Goal: Information Seeking & Learning: Learn about a topic

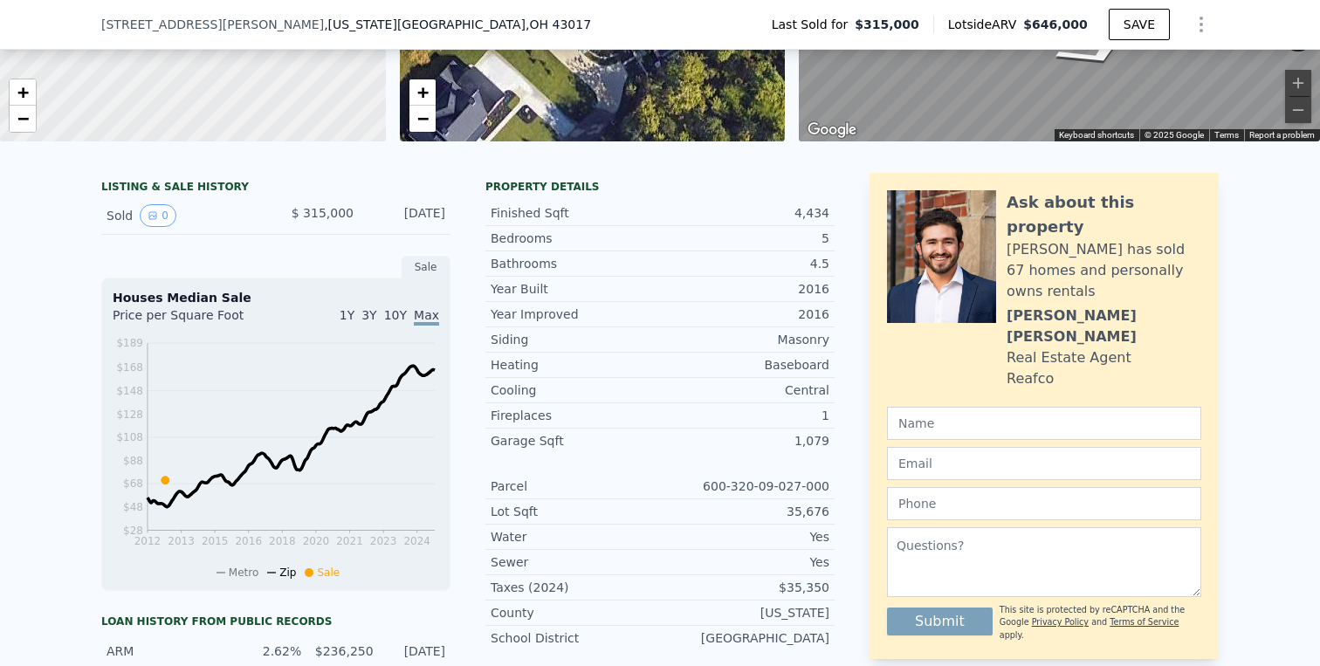
scroll to position [300, 0]
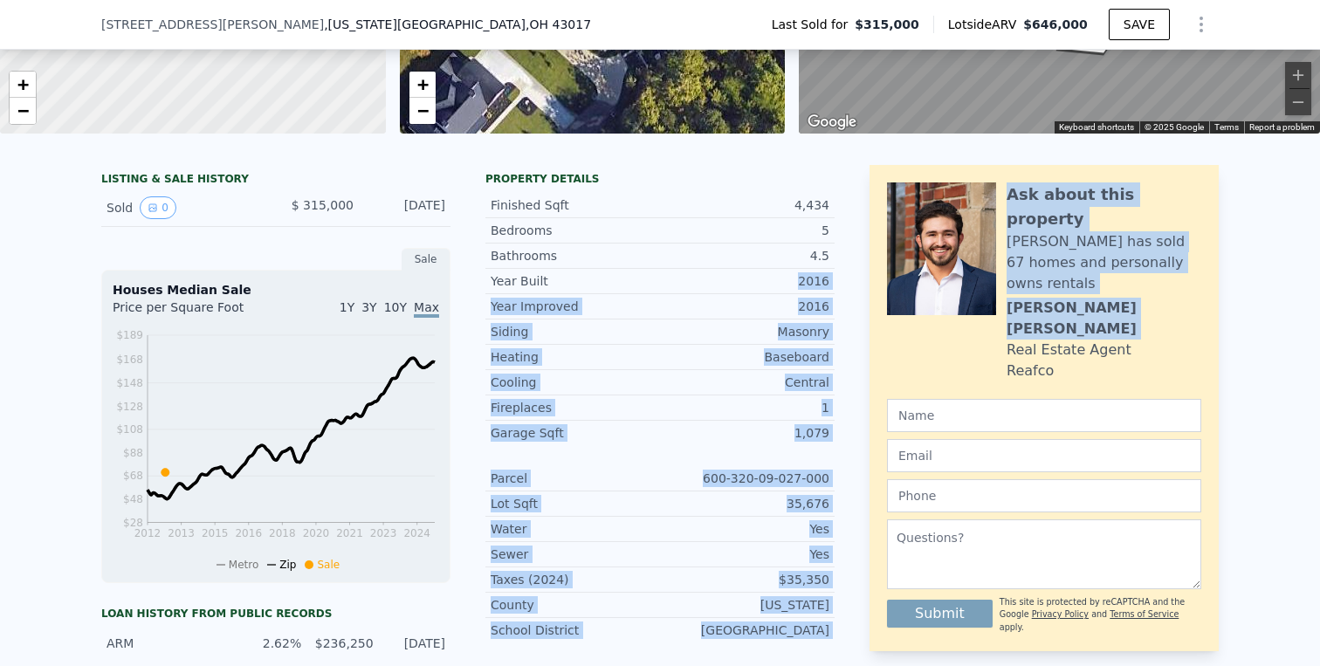
drag, startPoint x: 800, startPoint y: 282, endPoint x: 868, endPoint y: 282, distance: 68.1
click at [868, 282] on div "LISTING & SALE HISTORY Sold 0 $ 315,000 [DATE] Sale Houses Median Sale Price pe…" at bounding box center [659, 524] width 1117 height 718
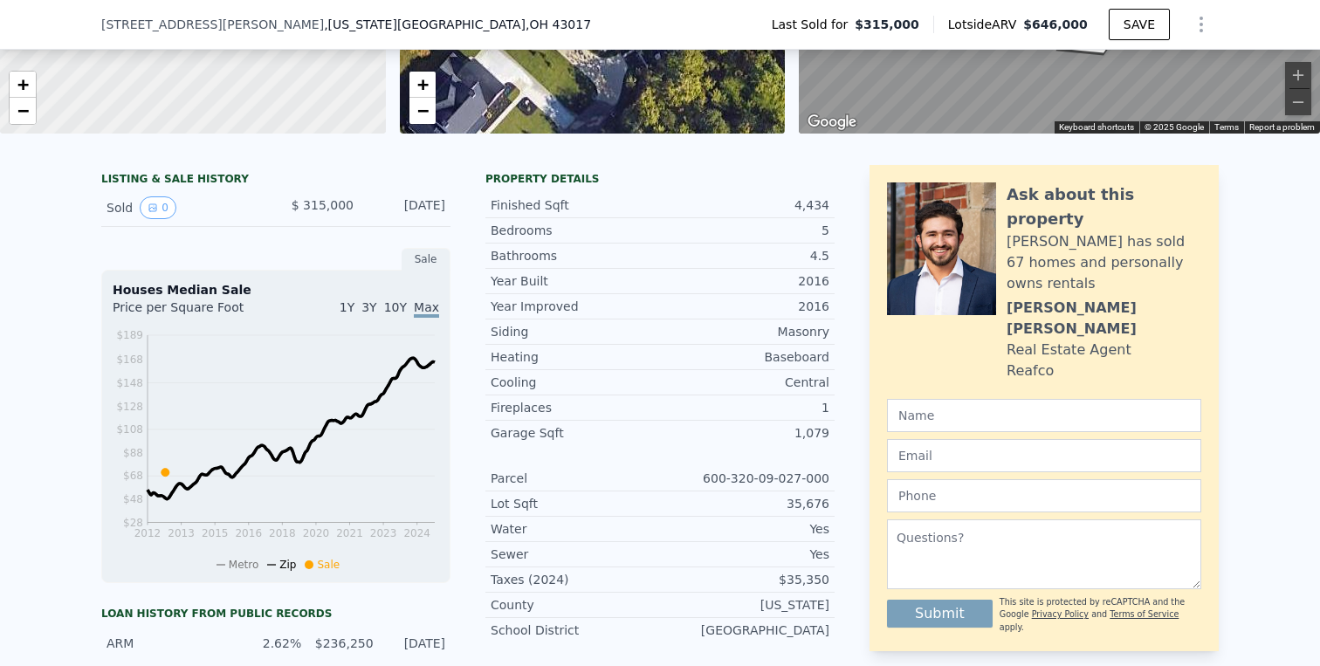
click at [838, 293] on div "LISTING & SALE HISTORY Sold 0 $ 315,000 [DATE] Sale Houses Median Sale Price pe…" at bounding box center [659, 524] width 1117 height 718
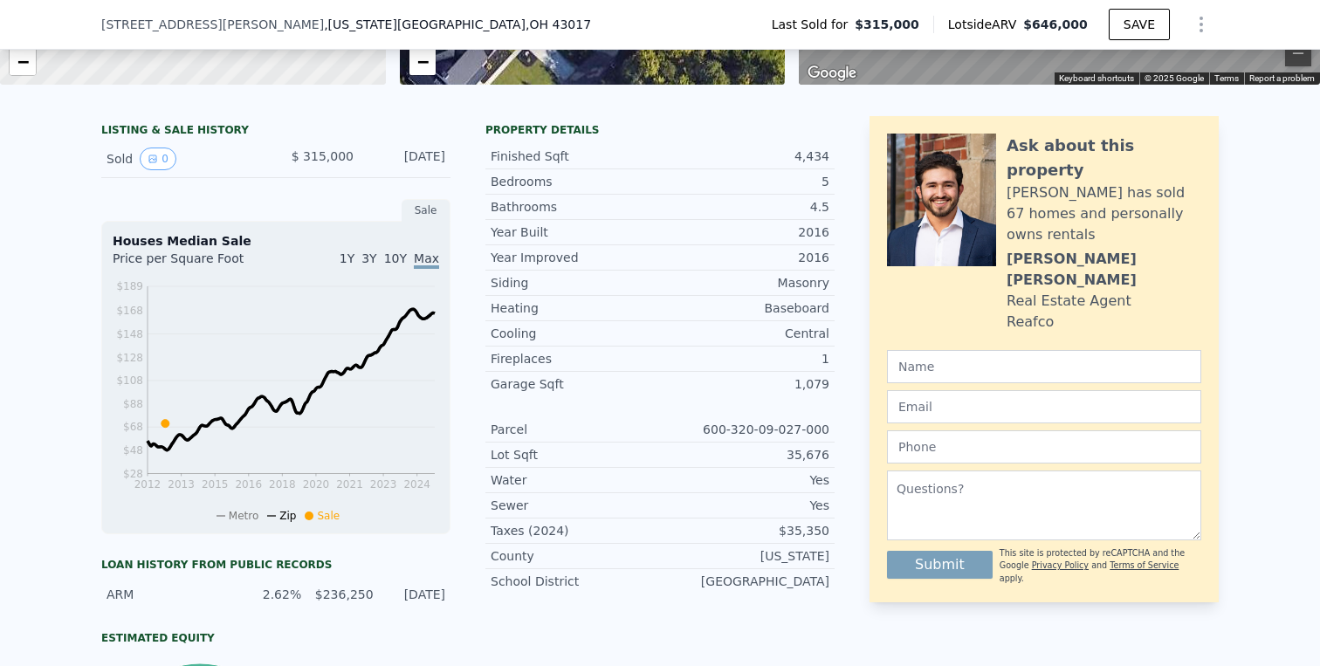
scroll to position [354, 0]
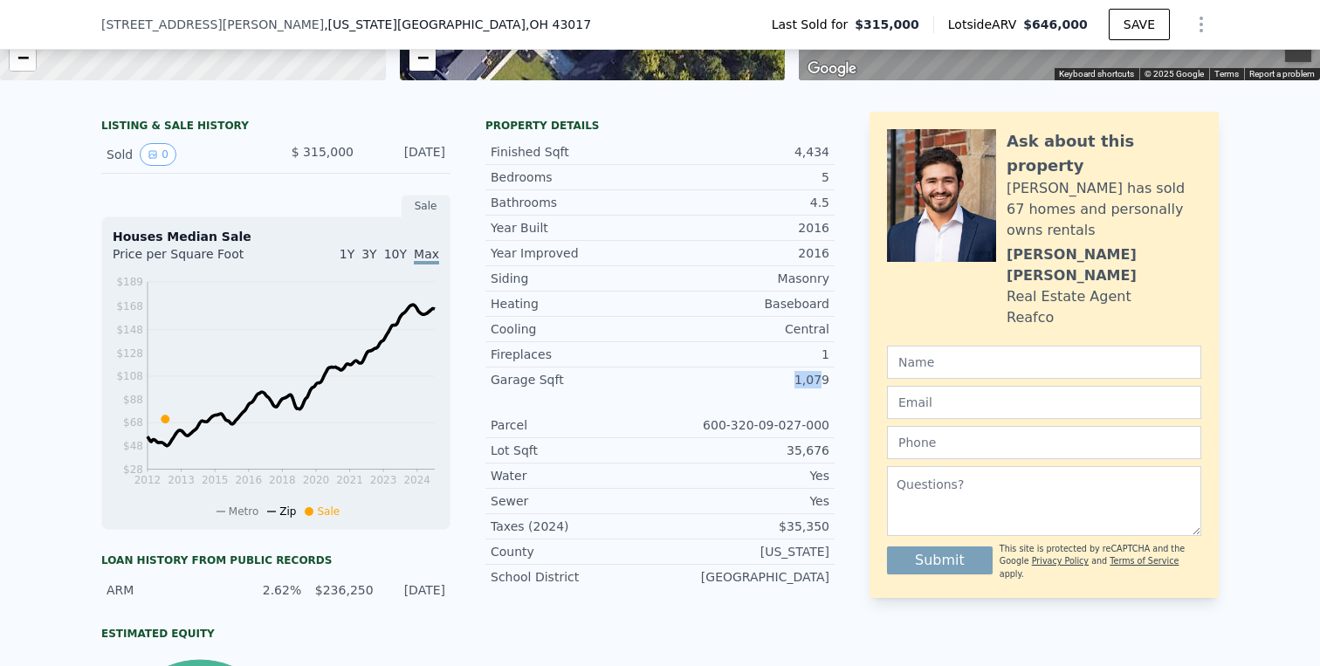
drag, startPoint x: 825, startPoint y: 374, endPoint x: 777, endPoint y: 375, distance: 48.0
click at [777, 375] on div "1,079" at bounding box center [744, 379] width 169 height 17
click at [799, 377] on div "1,079" at bounding box center [744, 379] width 169 height 17
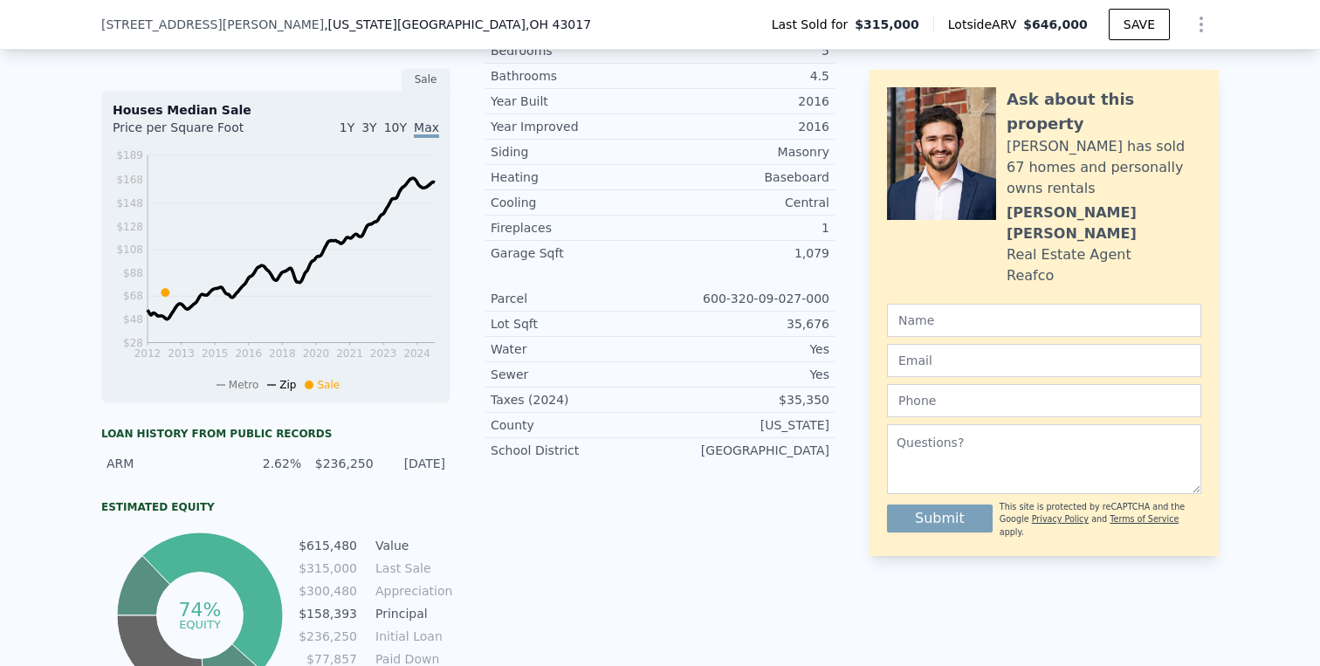
scroll to position [475, 0]
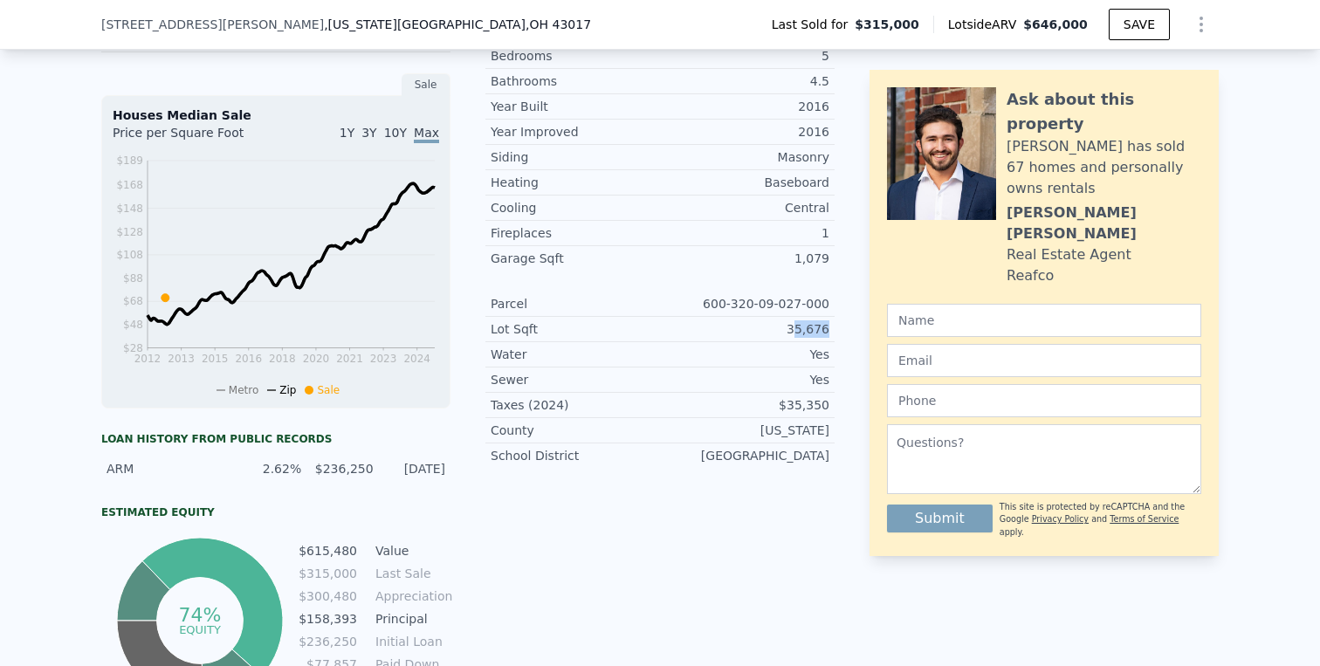
drag, startPoint x: 838, startPoint y: 334, endPoint x: 799, endPoint y: 333, distance: 39.3
click at [799, 333] on div "LISTING & SALE HISTORY Sold 0 $ 315,000 [DATE] Sale Houses Median Sale Price pe…" at bounding box center [659, 349] width 1117 height 718
click at [798, 334] on div "35,676" at bounding box center [744, 328] width 169 height 17
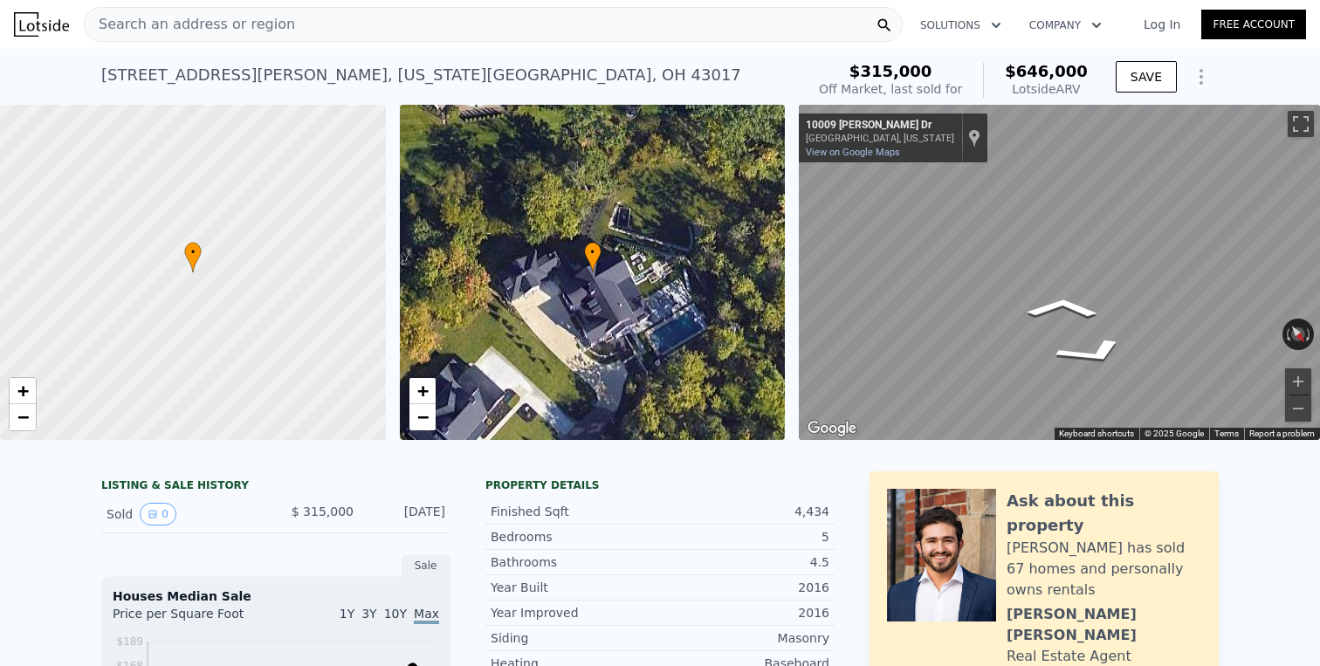
scroll to position [0, 0]
click at [150, 518] on icon "View historical data" at bounding box center [153, 514] width 10 height 10
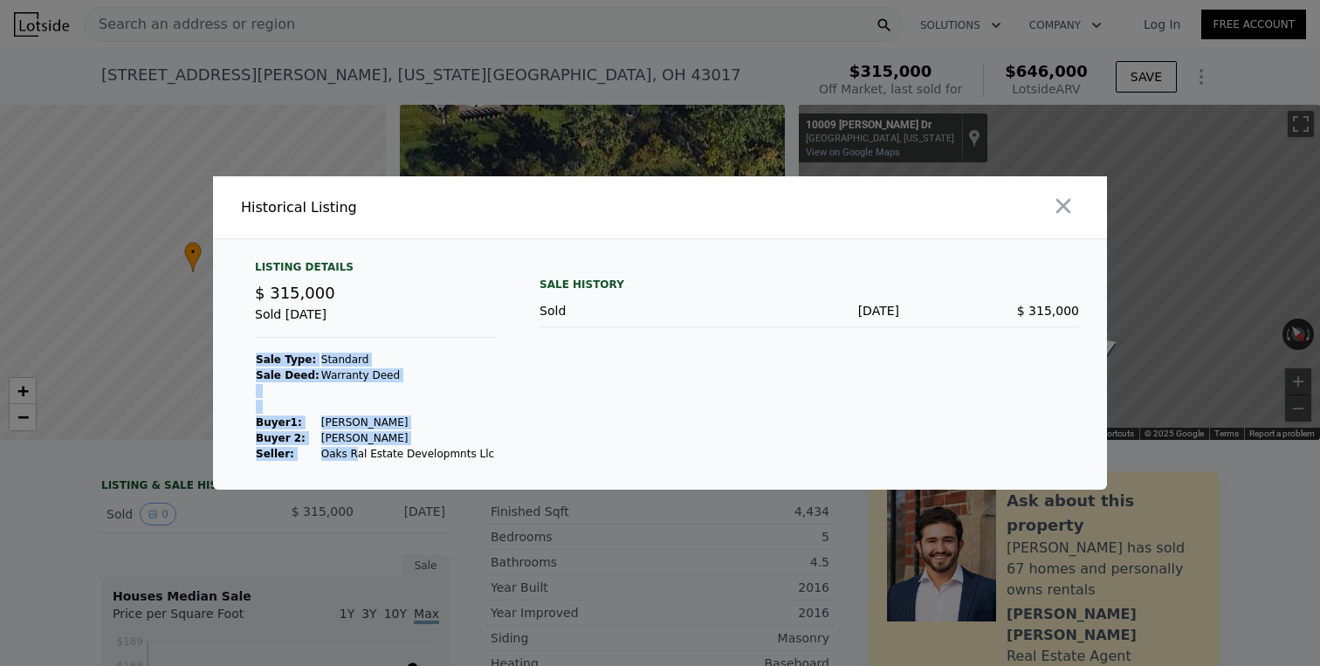
drag, startPoint x: 489, startPoint y: 450, endPoint x: 347, endPoint y: 452, distance: 141.4
click at [347, 452] on div "Listing Details $ 315,000 Sold [DATE] Sale Type: Standard Sale Deed: Warranty D…" at bounding box center [376, 361] width 271 height 202
click at [347, 452] on td "Oaks Ral Estate Developmnts Llc" at bounding box center [407, 454] width 175 height 16
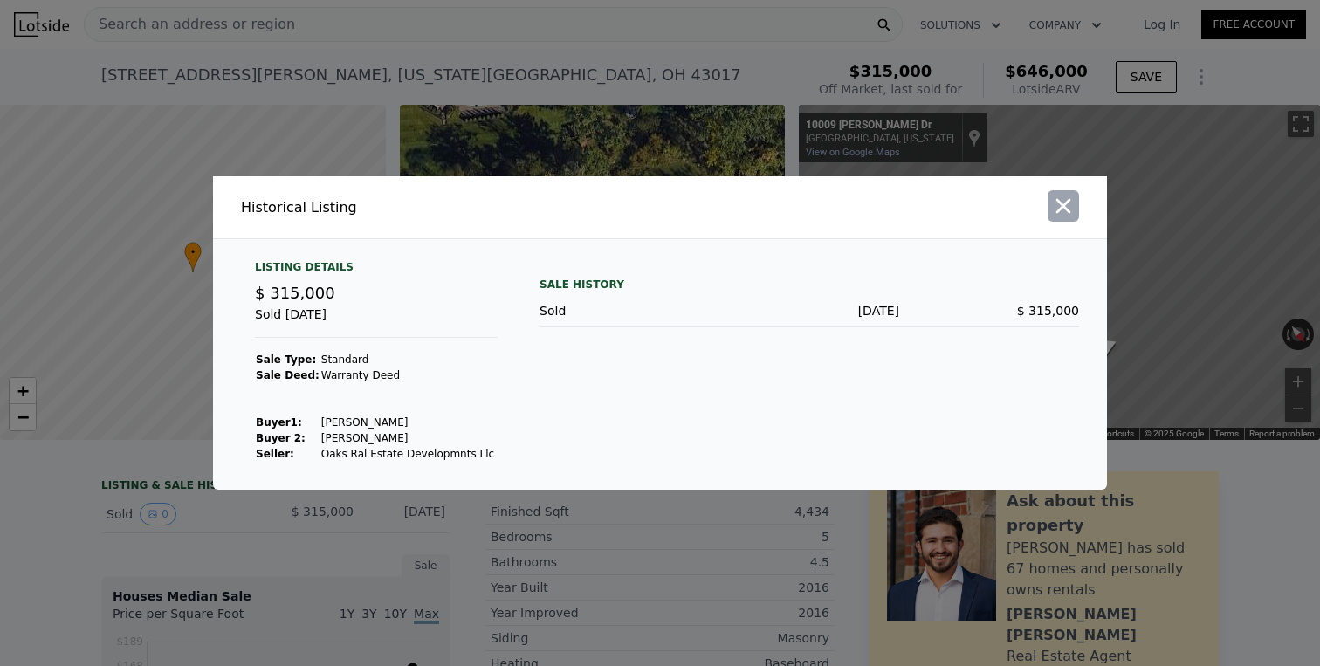
click at [1061, 200] on icon "button" at bounding box center [1063, 206] width 24 height 24
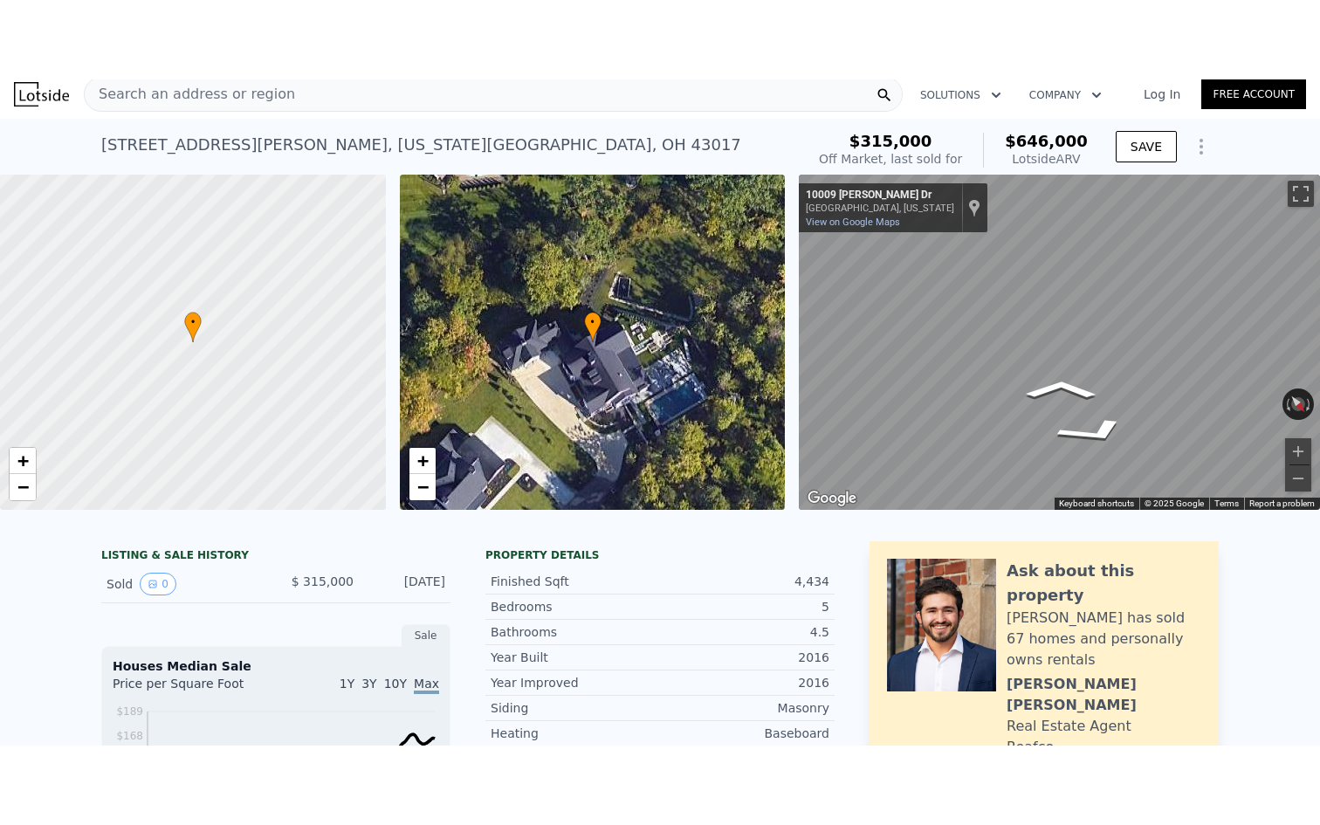
scroll to position [10, 0]
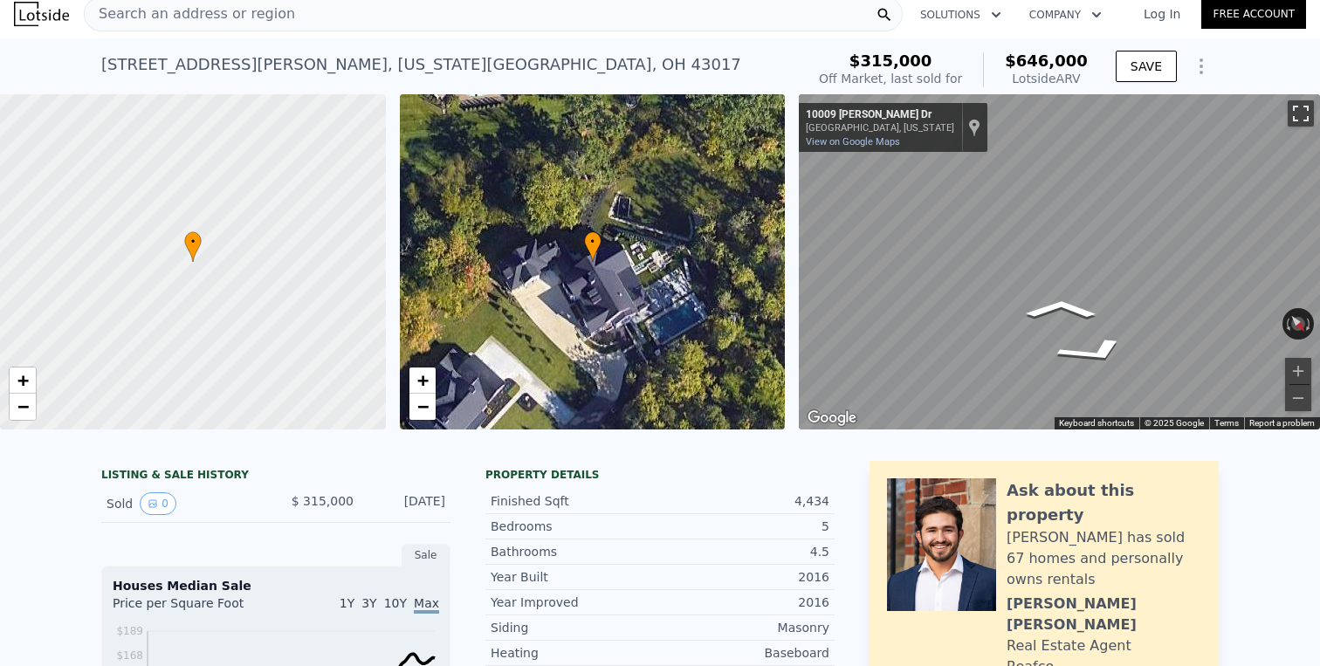
click at [1302, 120] on button "Toggle fullscreen view" at bounding box center [1301, 113] width 26 height 26
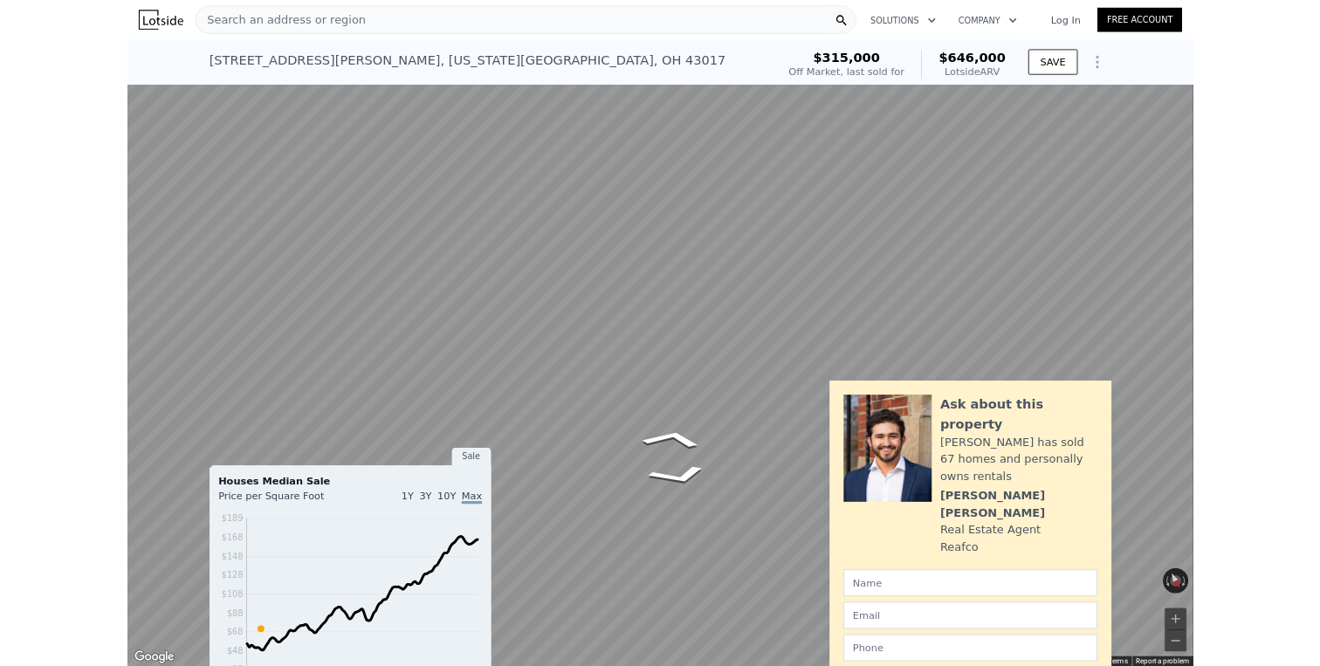
scroll to position [0, 0]
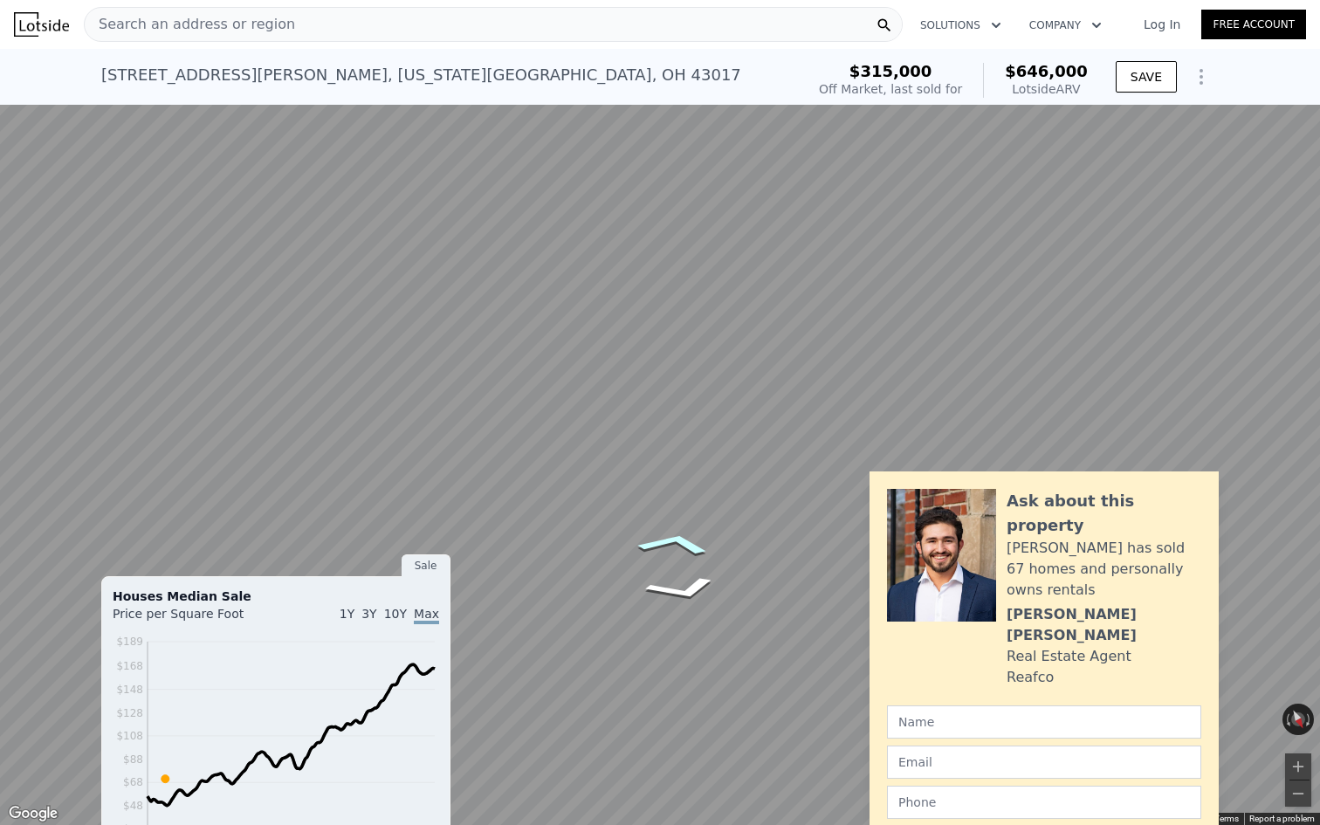
click at [677, 543] on icon "Go Southwest, Allen Dr" at bounding box center [675, 543] width 120 height 36
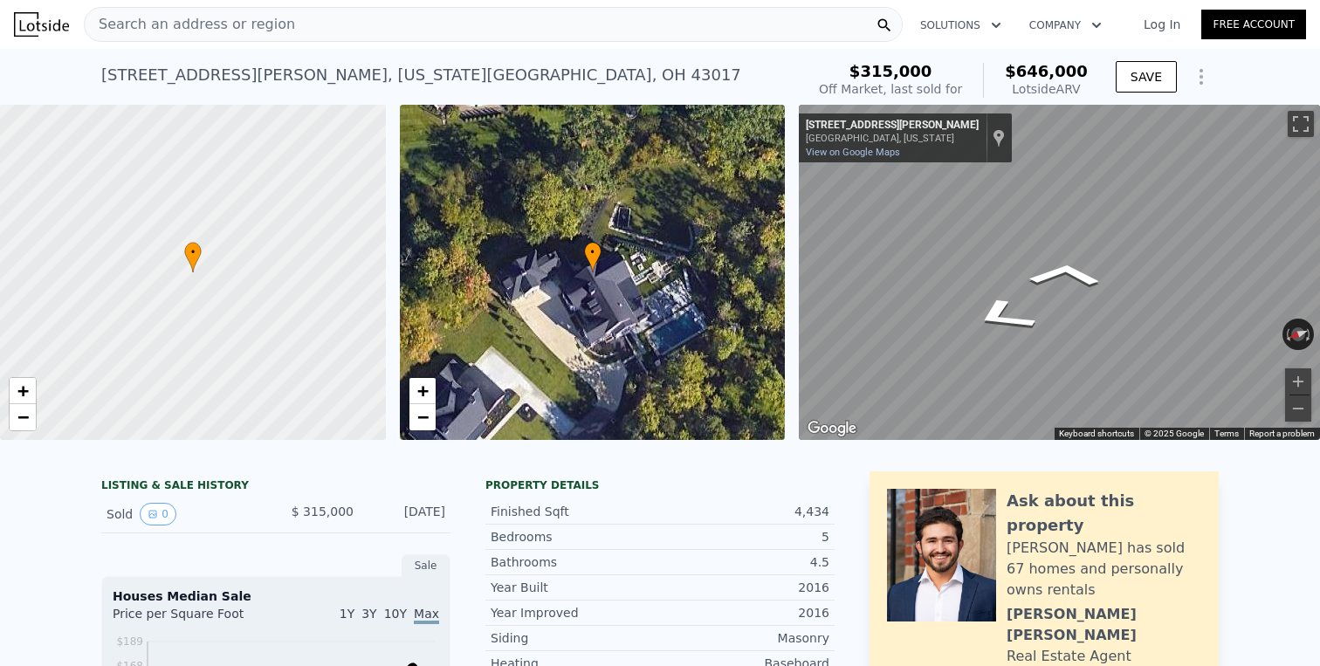
click at [711, 389] on div "• + −" at bounding box center [593, 272] width 386 height 335
click at [435, 428] on link "−" at bounding box center [422, 417] width 26 height 26
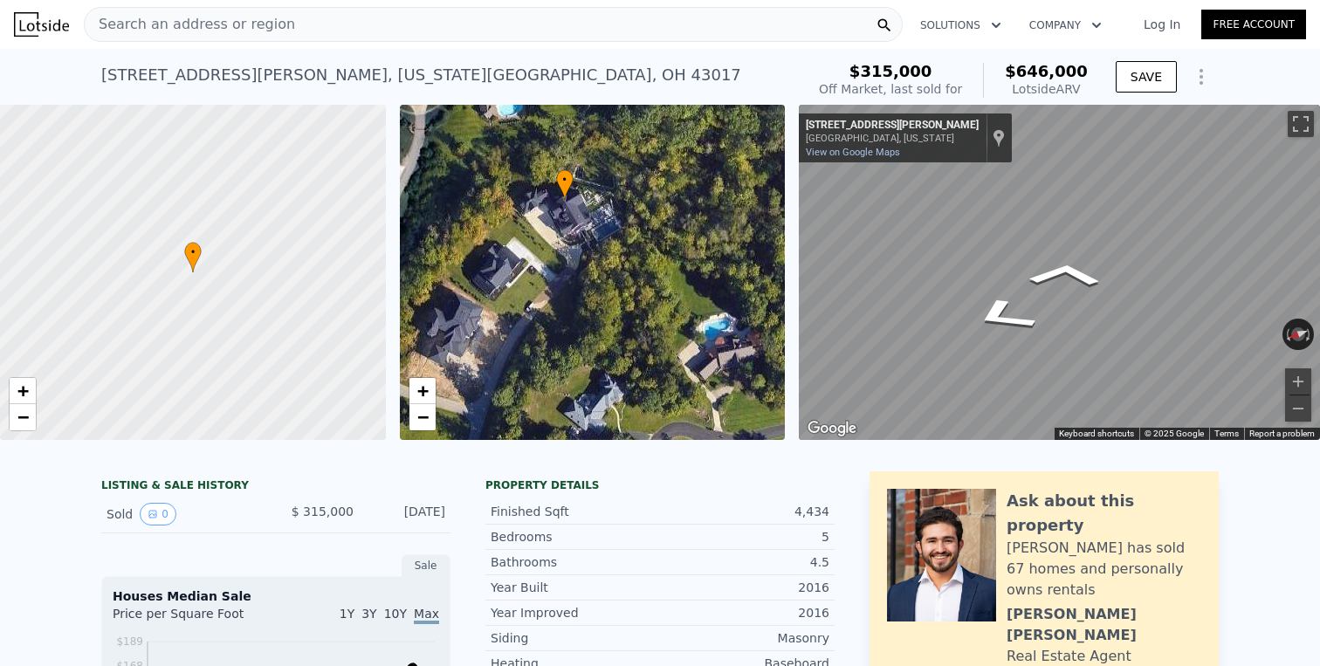
drag, startPoint x: 586, startPoint y: 389, endPoint x: 553, endPoint y: 324, distance: 73.0
click at [553, 328] on div "• + −" at bounding box center [593, 272] width 386 height 335
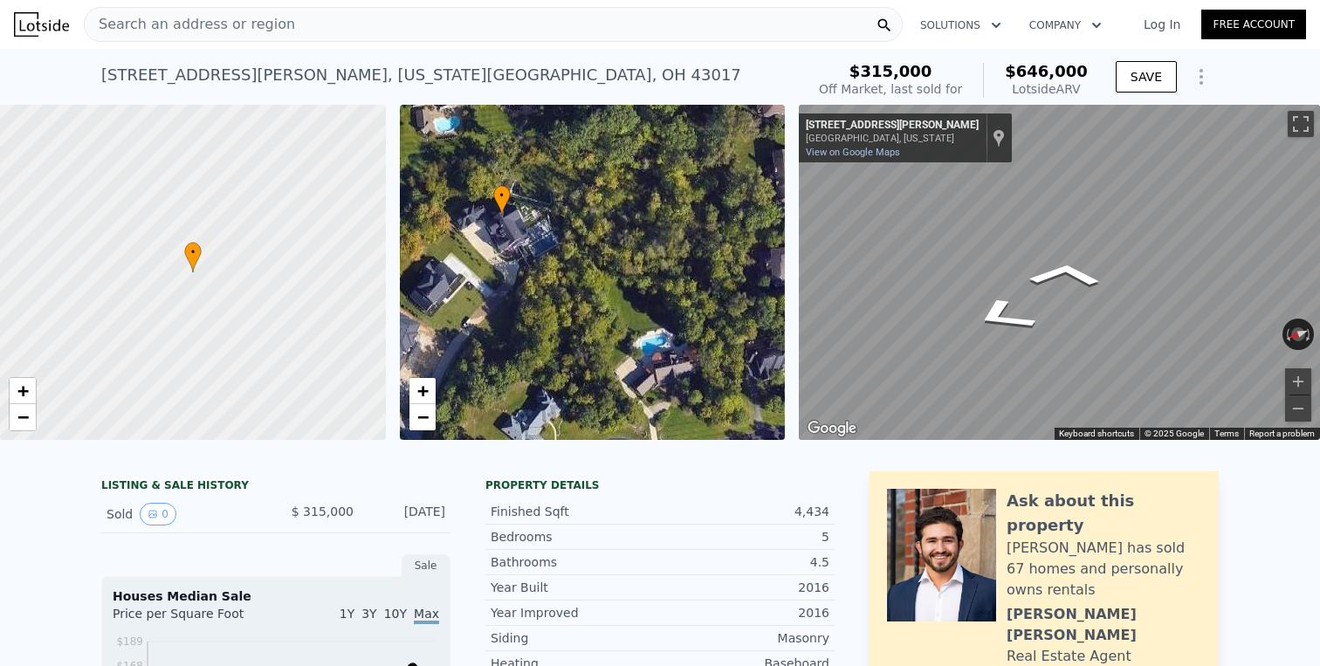
drag, startPoint x: 670, startPoint y: 314, endPoint x: 724, endPoint y: 124, distance: 197.8
click at [726, 132] on div "• + −" at bounding box center [593, 272] width 386 height 335
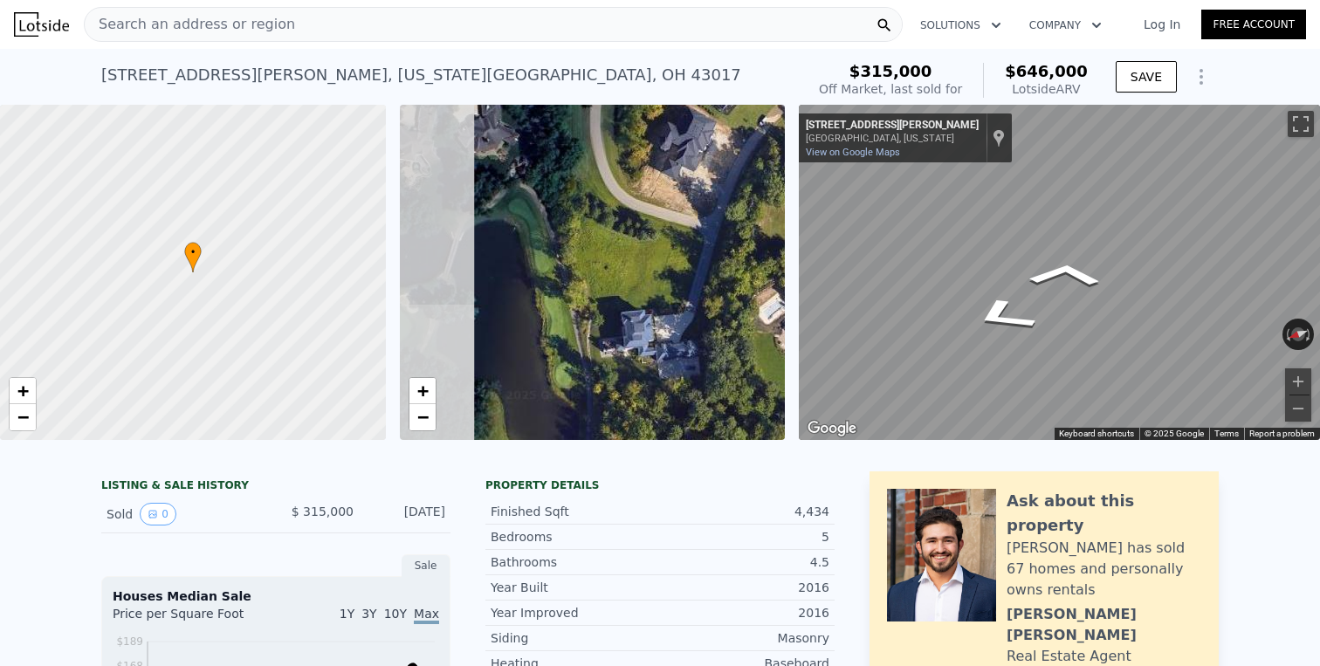
drag, startPoint x: 552, startPoint y: 335, endPoint x: 724, endPoint y: 371, distance: 175.6
click at [721, 378] on div "• + −" at bounding box center [593, 272] width 386 height 335
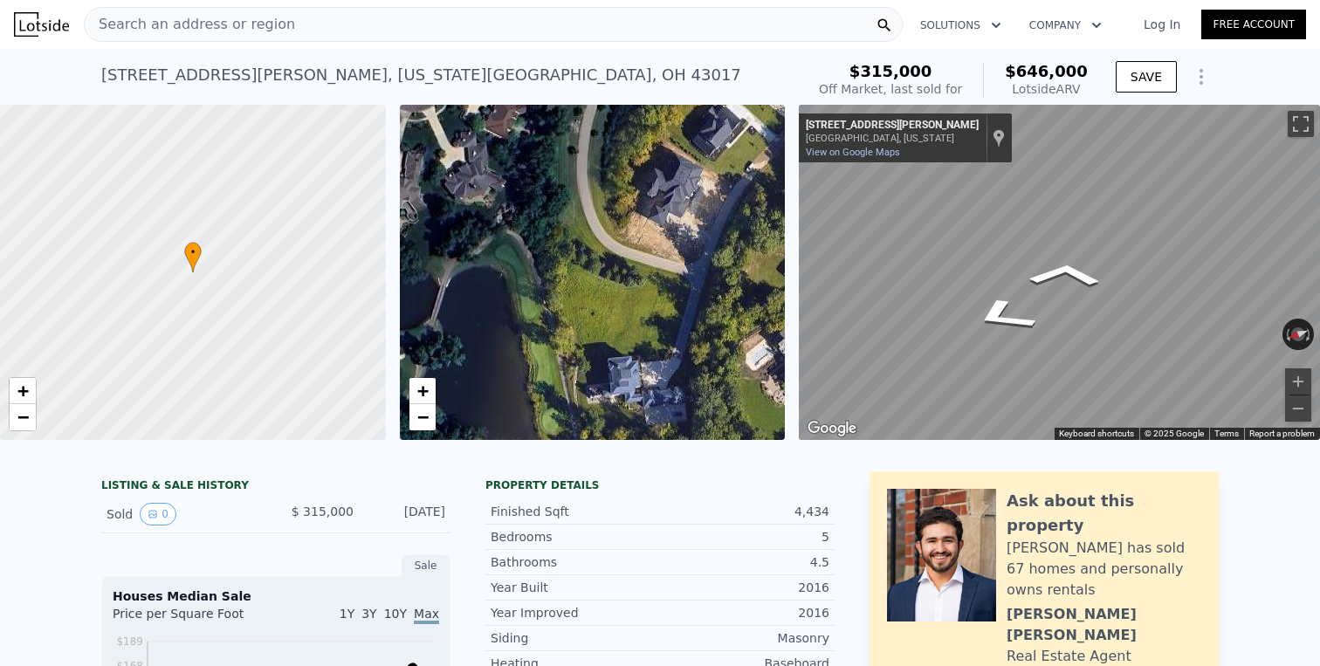
drag, startPoint x: 602, startPoint y: 211, endPoint x: 552, endPoint y: 421, distance: 215.5
click at [559, 418] on div "• + −" at bounding box center [593, 272] width 386 height 335
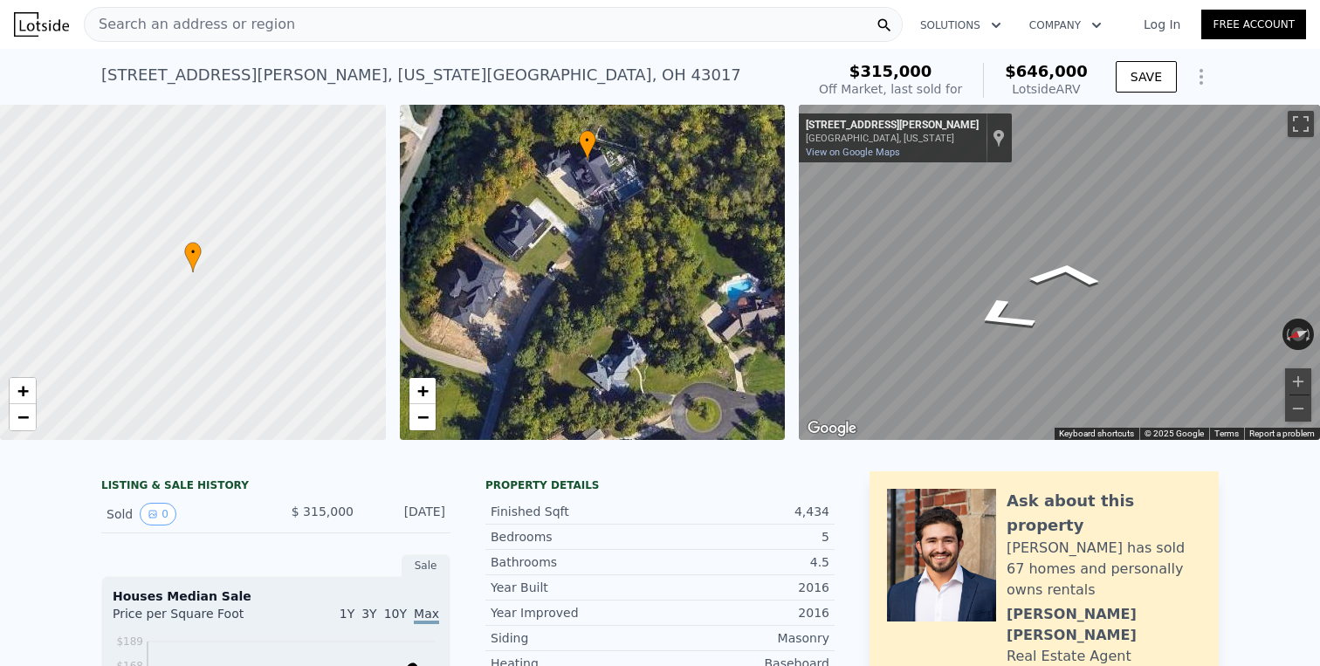
drag, startPoint x: 610, startPoint y: 347, endPoint x: 470, endPoint y: 177, distance: 220.1
click at [470, 177] on div "• + −" at bounding box center [593, 272] width 386 height 335
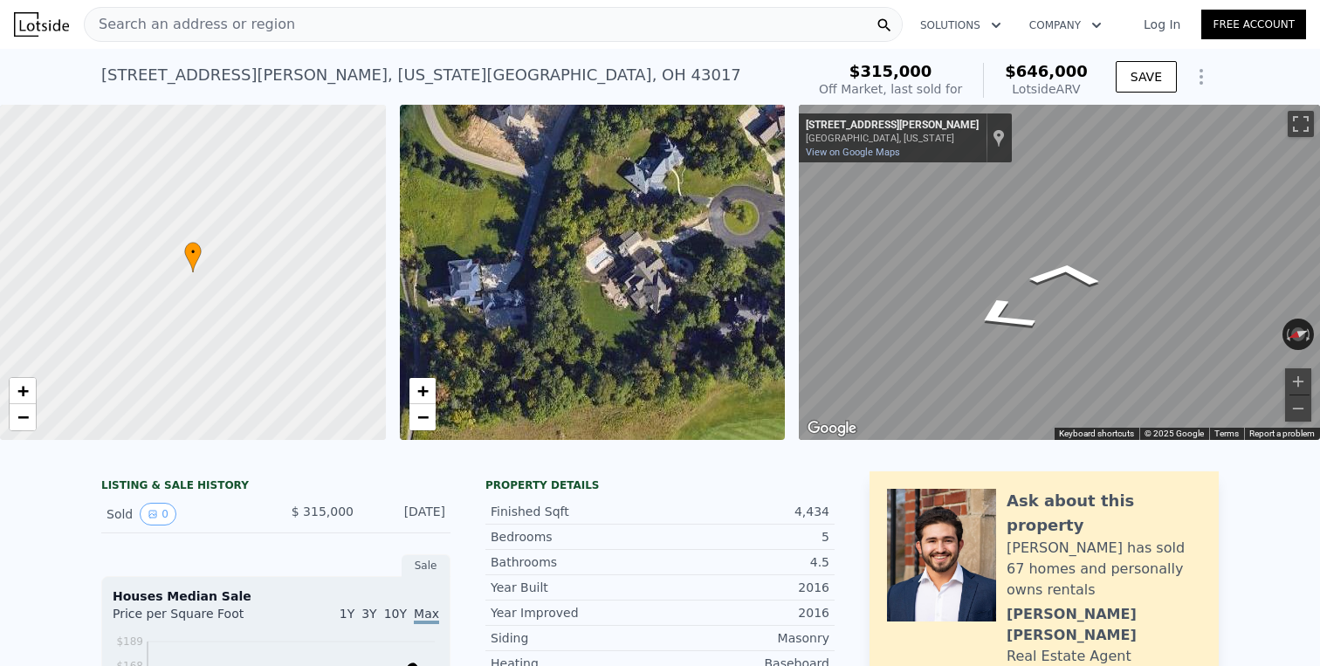
drag, startPoint x: 544, startPoint y: 252, endPoint x: 586, endPoint y: 59, distance: 197.4
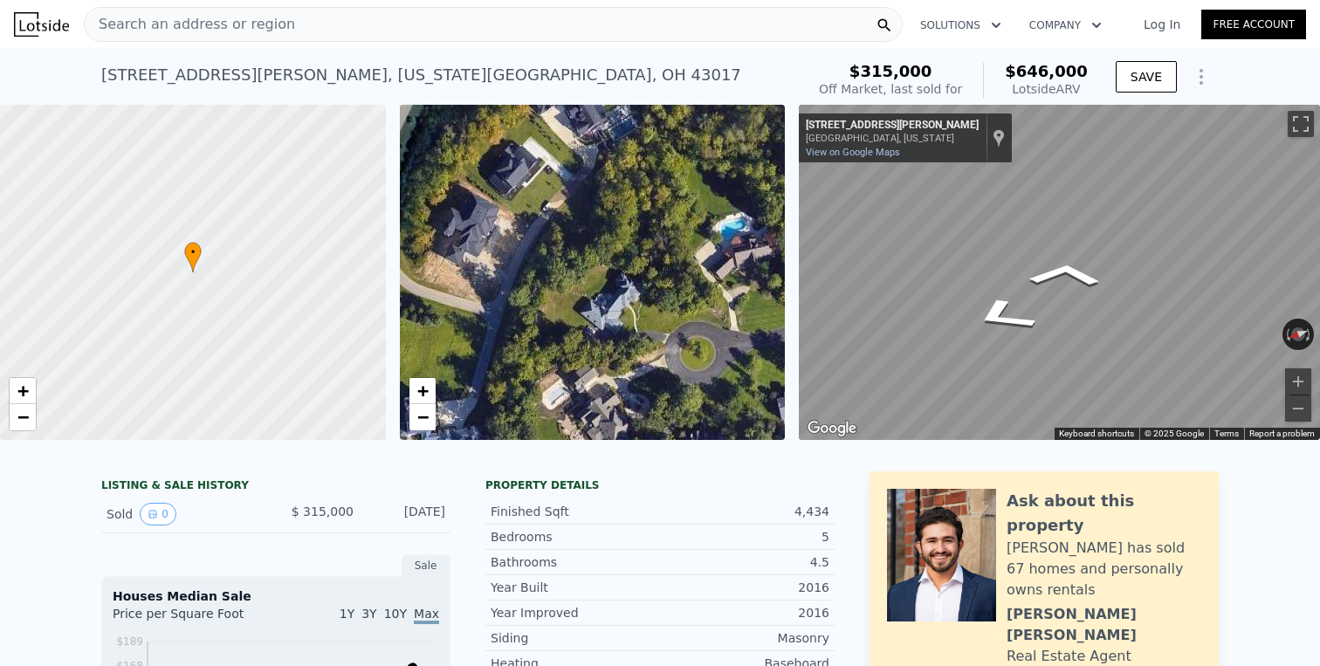
drag, startPoint x: 621, startPoint y: 231, endPoint x: 578, endPoint y: 367, distance: 143.0
click at [578, 364] on div "• + −" at bounding box center [593, 272] width 386 height 335
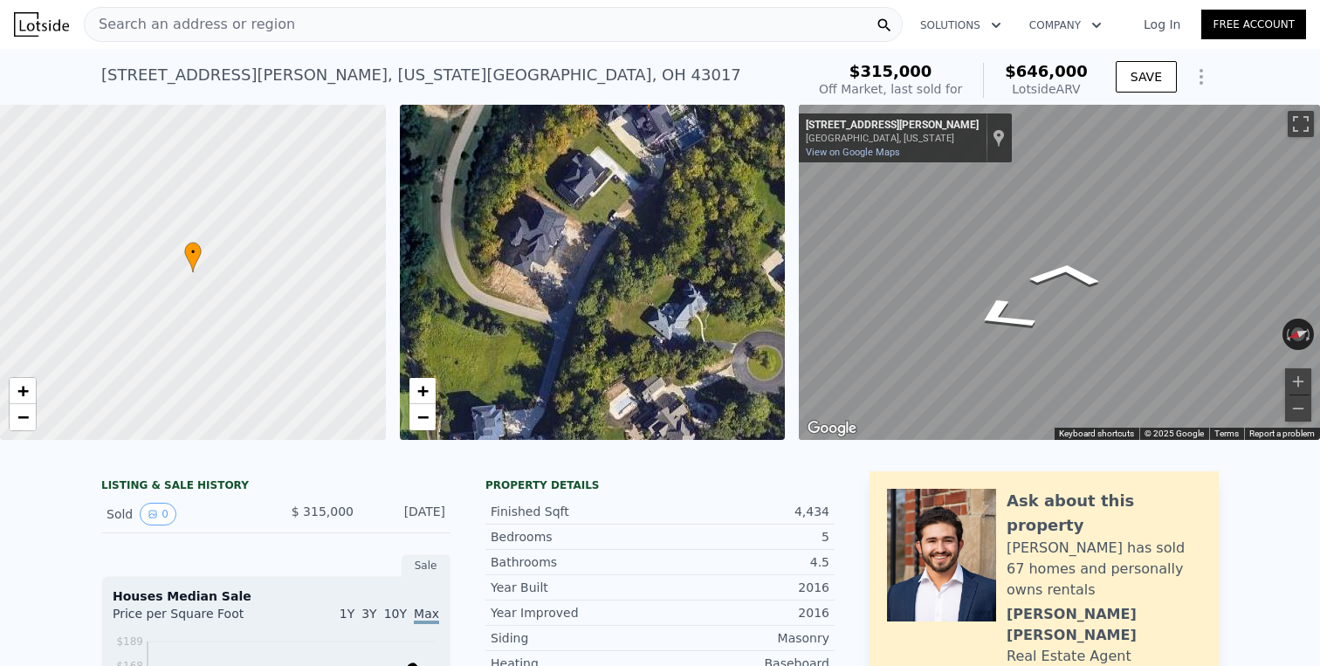
drag, startPoint x: 609, startPoint y: 286, endPoint x: 678, endPoint y: 269, distance: 71.1
click at [678, 285] on div "• + −" at bounding box center [593, 272] width 386 height 335
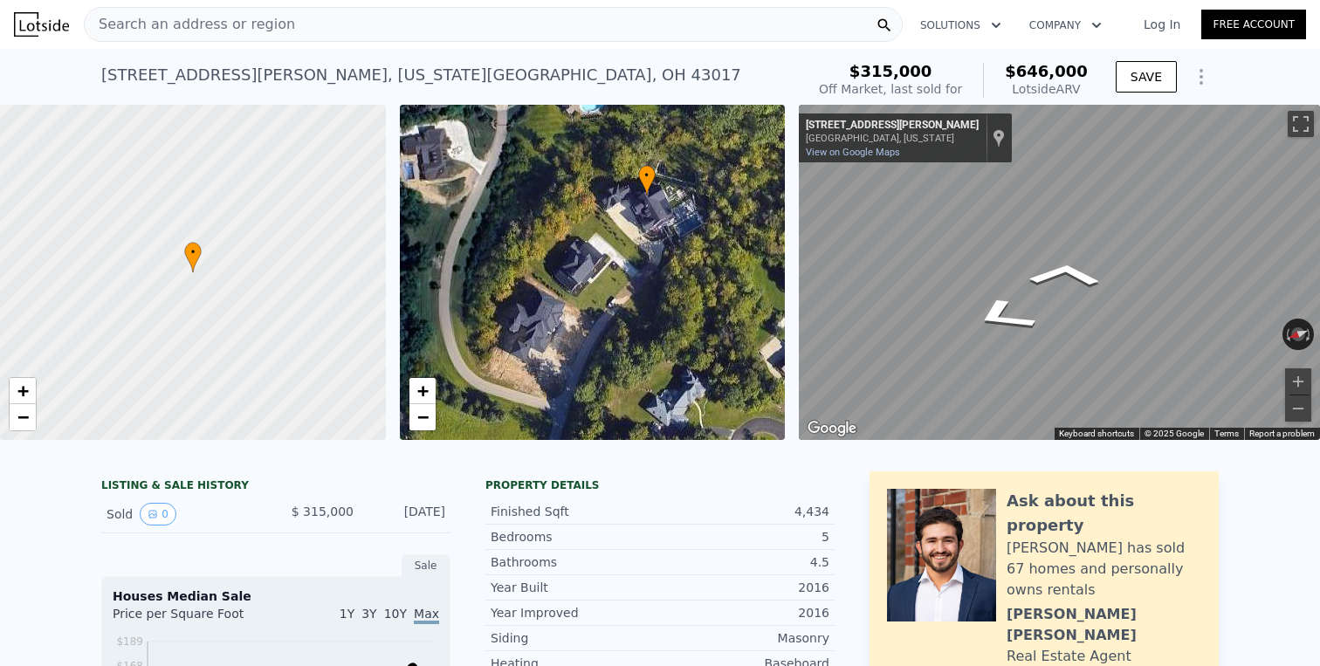
drag, startPoint x: 634, startPoint y: 270, endPoint x: 635, endPoint y: 365, distance: 95.1
click at [635, 365] on div "• + −" at bounding box center [593, 272] width 386 height 335
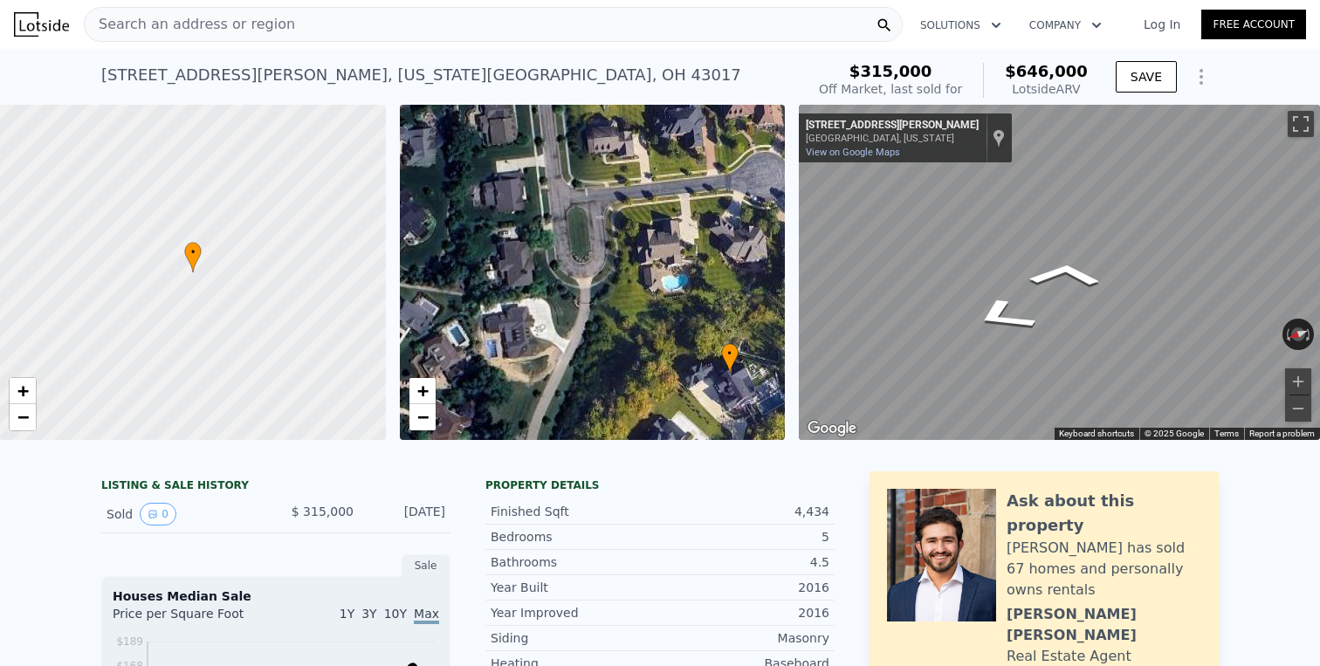
drag, startPoint x: 605, startPoint y: 306, endPoint x: 642, endPoint y: 378, distance: 81.6
click at [642, 378] on div "• + −" at bounding box center [593, 272] width 386 height 335
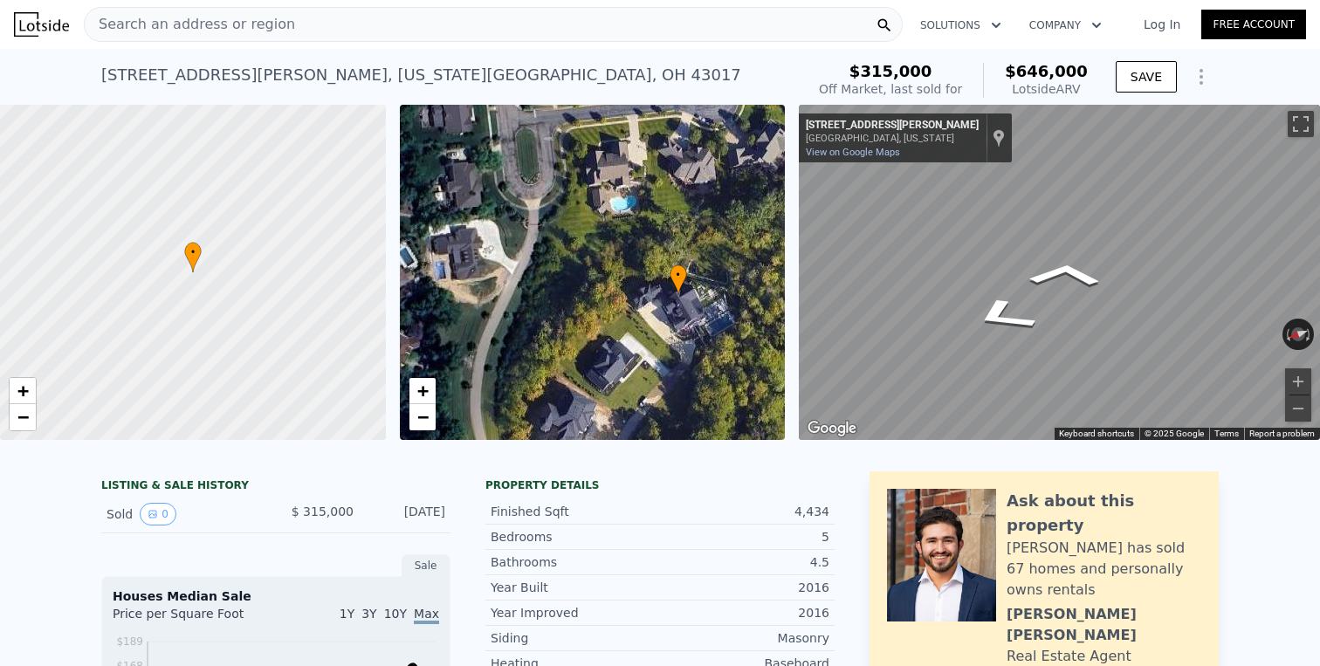
drag, startPoint x: 642, startPoint y: 375, endPoint x: 593, endPoint y: 302, distance: 88.6
click at [593, 302] on div "• + −" at bounding box center [593, 272] width 386 height 335
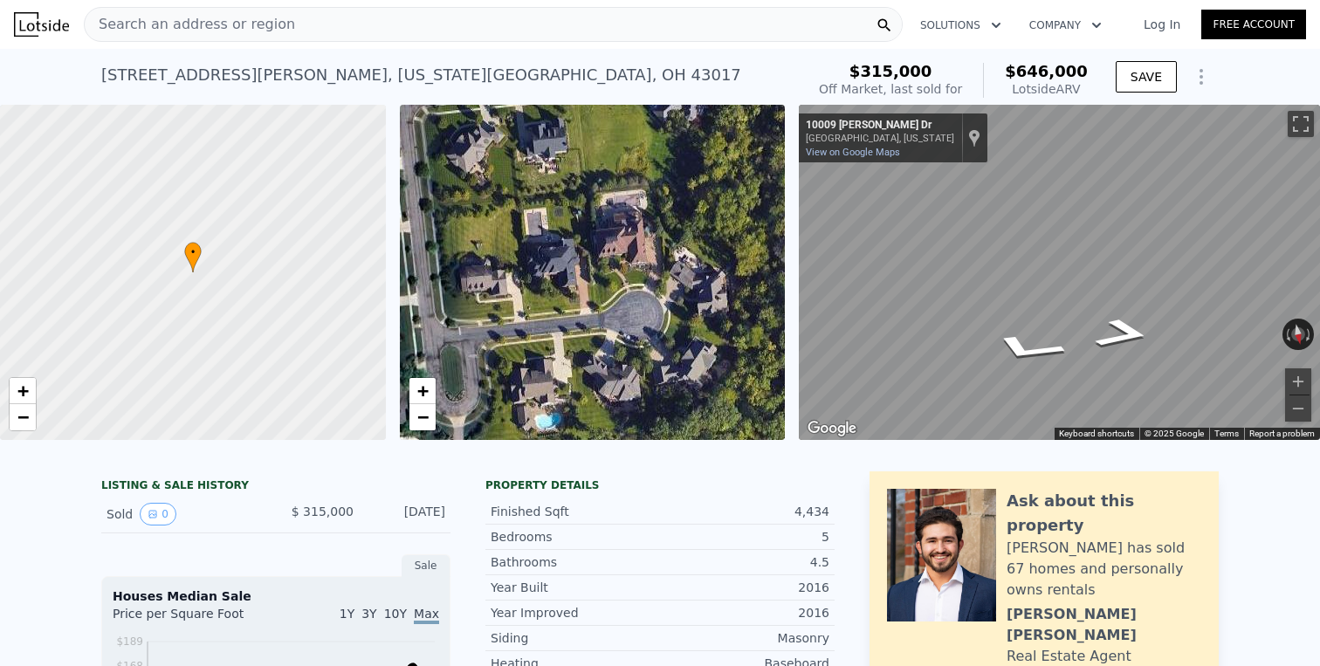
drag, startPoint x: 571, startPoint y: 225, endPoint x: 505, endPoint y: 347, distance: 138.6
click at [491, 415] on div "• + −" at bounding box center [593, 272] width 386 height 335
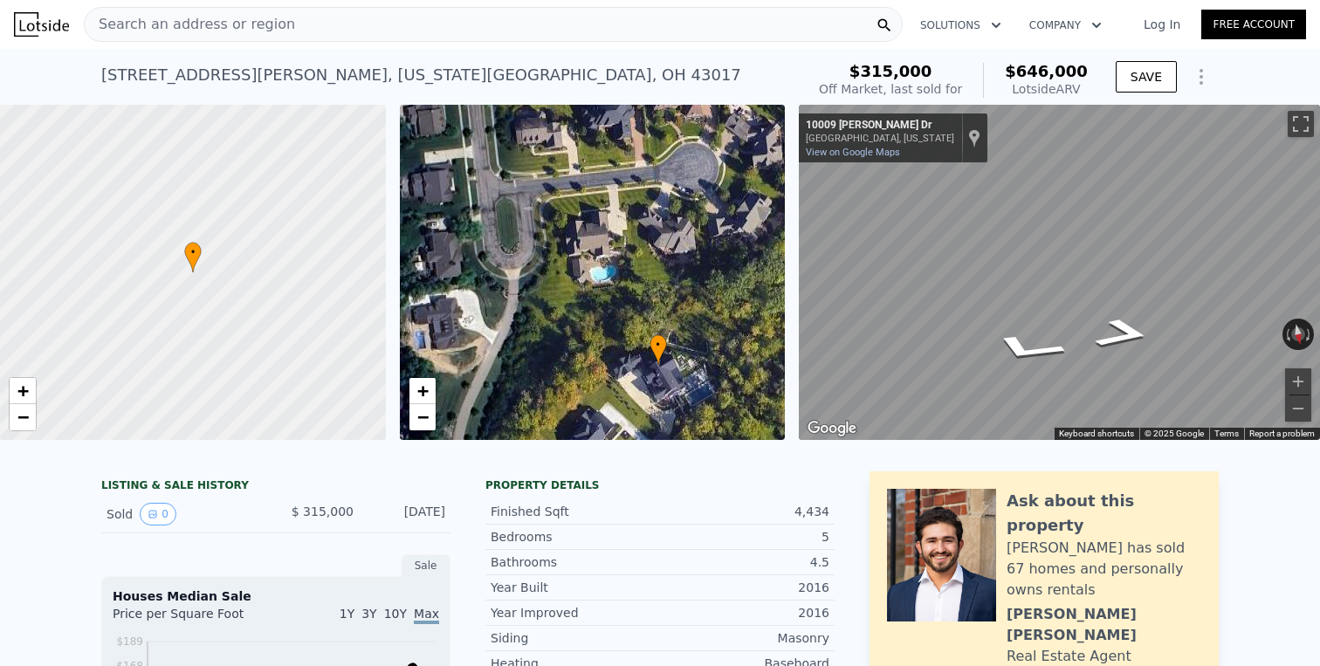
drag, startPoint x: 547, startPoint y: 308, endPoint x: 594, endPoint y: 170, distance: 145.5
click at [594, 172] on div "• + −" at bounding box center [593, 272] width 386 height 335
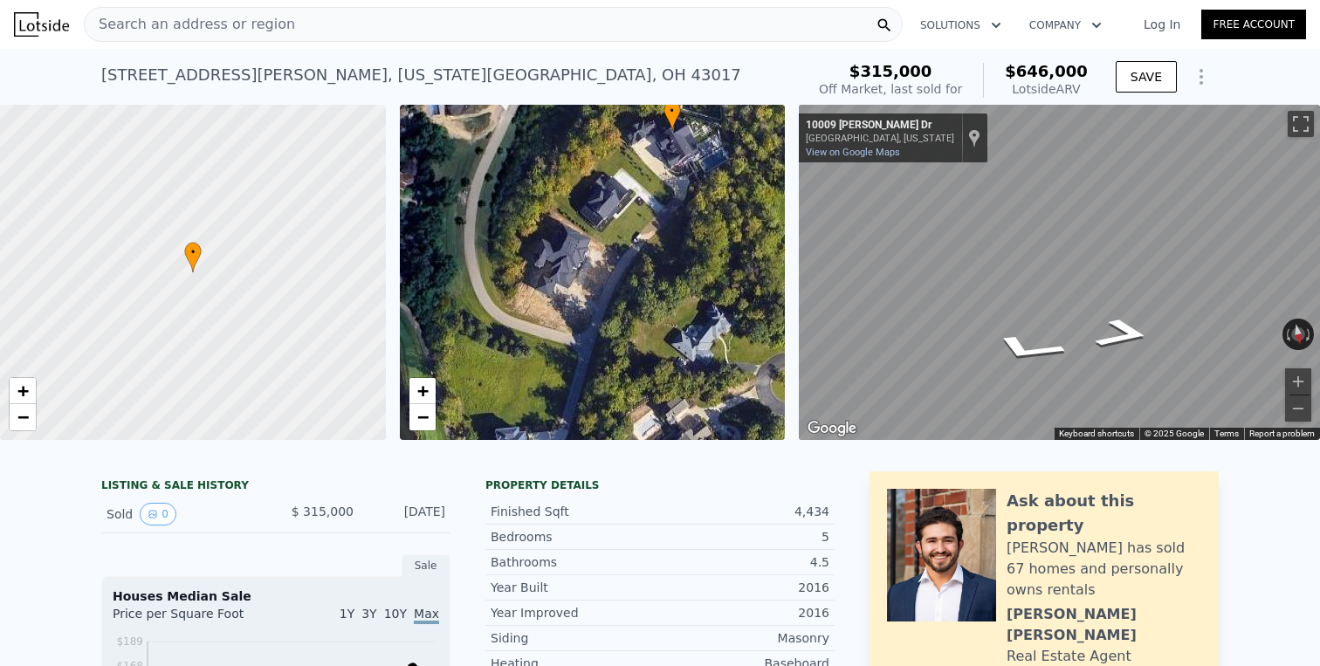
drag, startPoint x: 524, startPoint y: 365, endPoint x: 525, endPoint y: 167, distance: 198.2
click at [533, 158] on div "• + −" at bounding box center [593, 272] width 386 height 335
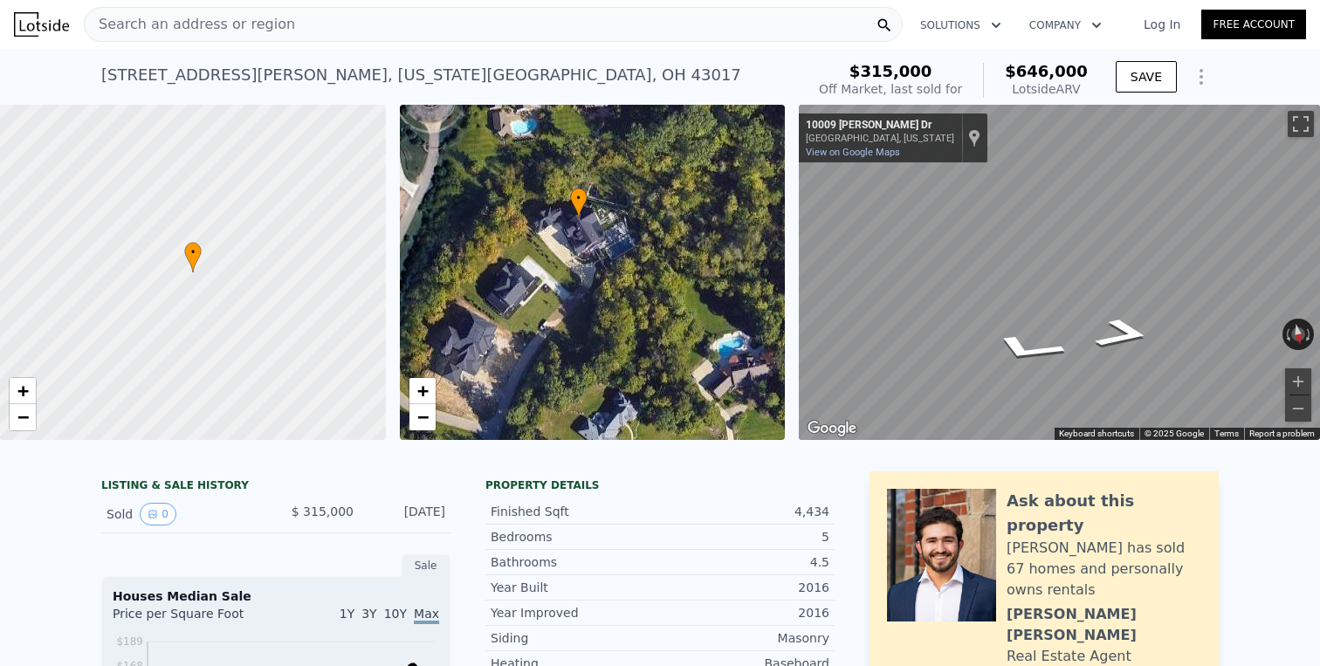
drag, startPoint x: 561, startPoint y: 293, endPoint x: 522, endPoint y: 336, distance: 58.1
click at [522, 336] on div "• + −" at bounding box center [593, 272] width 386 height 335
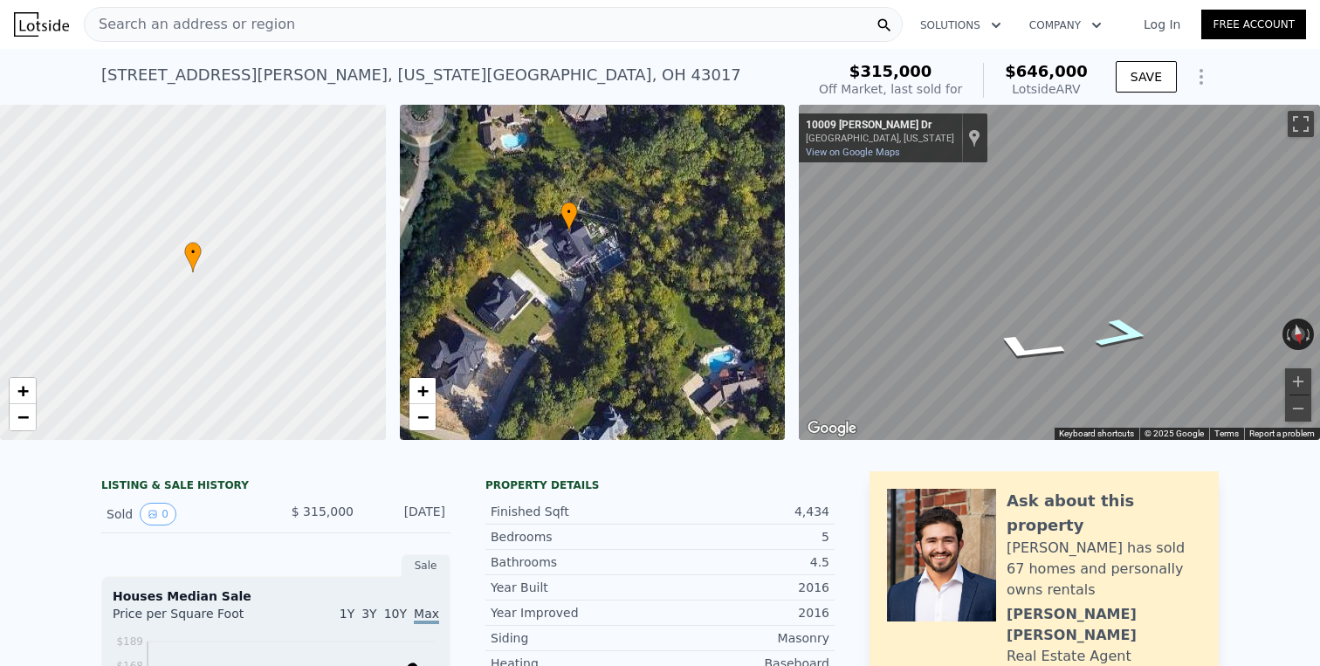
click at [1102, 346] on icon "Go Northwest, Allen Dr" at bounding box center [1123, 333] width 102 height 45
click at [566, 264] on div "• + −" at bounding box center [593, 272] width 386 height 335
click at [425, 377] on div "+ −" at bounding box center [423, 404] width 28 height 54
click at [422, 406] on span "−" at bounding box center [421, 417] width 11 height 22
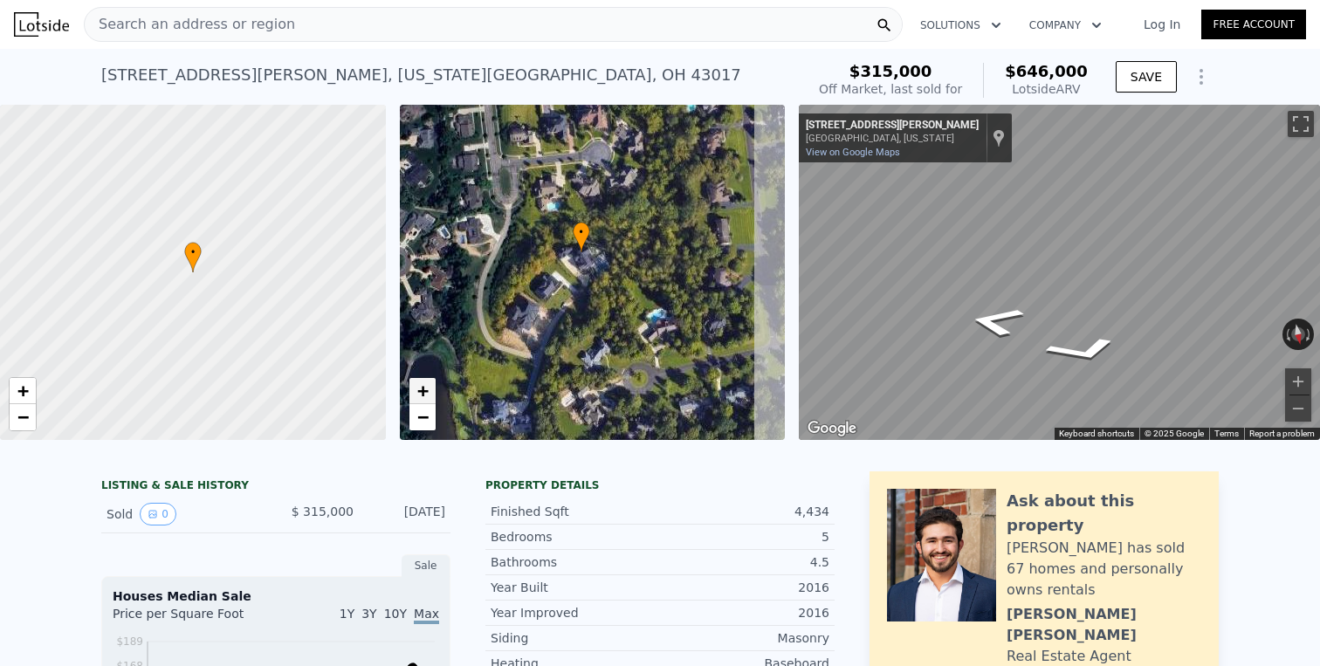
click at [422, 389] on span "+" at bounding box center [421, 391] width 11 height 22
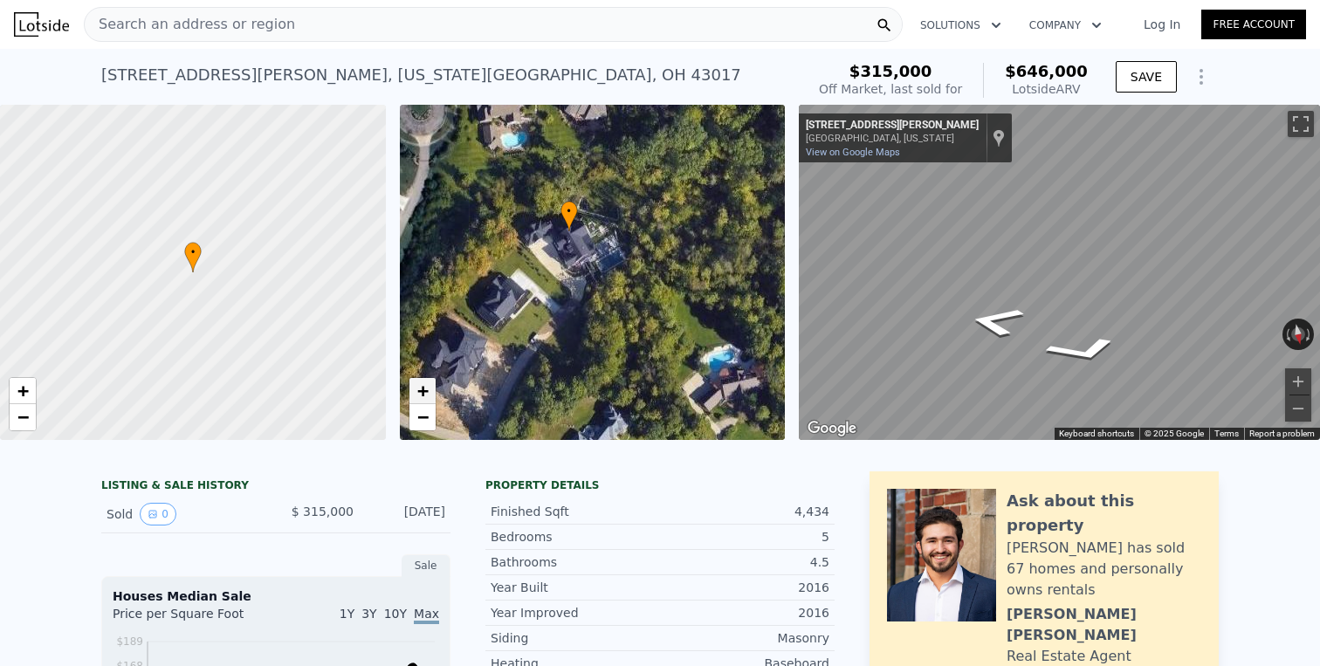
click at [422, 389] on span "+" at bounding box center [421, 391] width 11 height 22
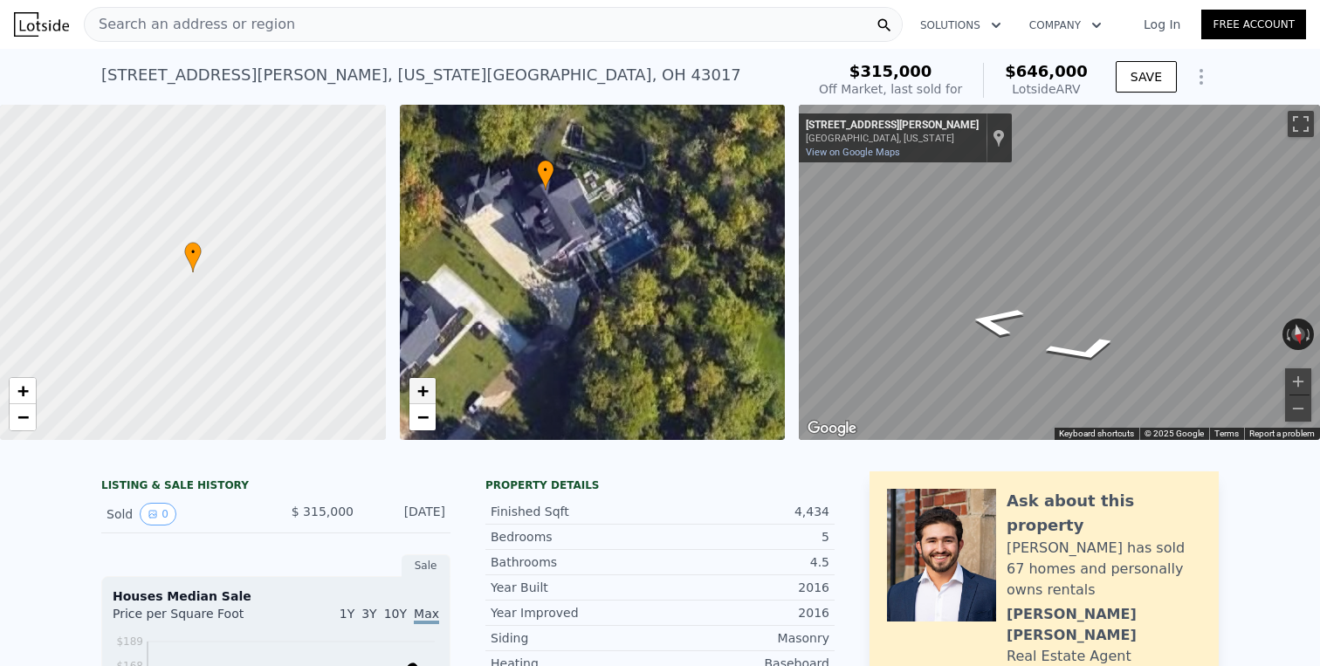
click at [422, 389] on span "+" at bounding box center [421, 391] width 11 height 22
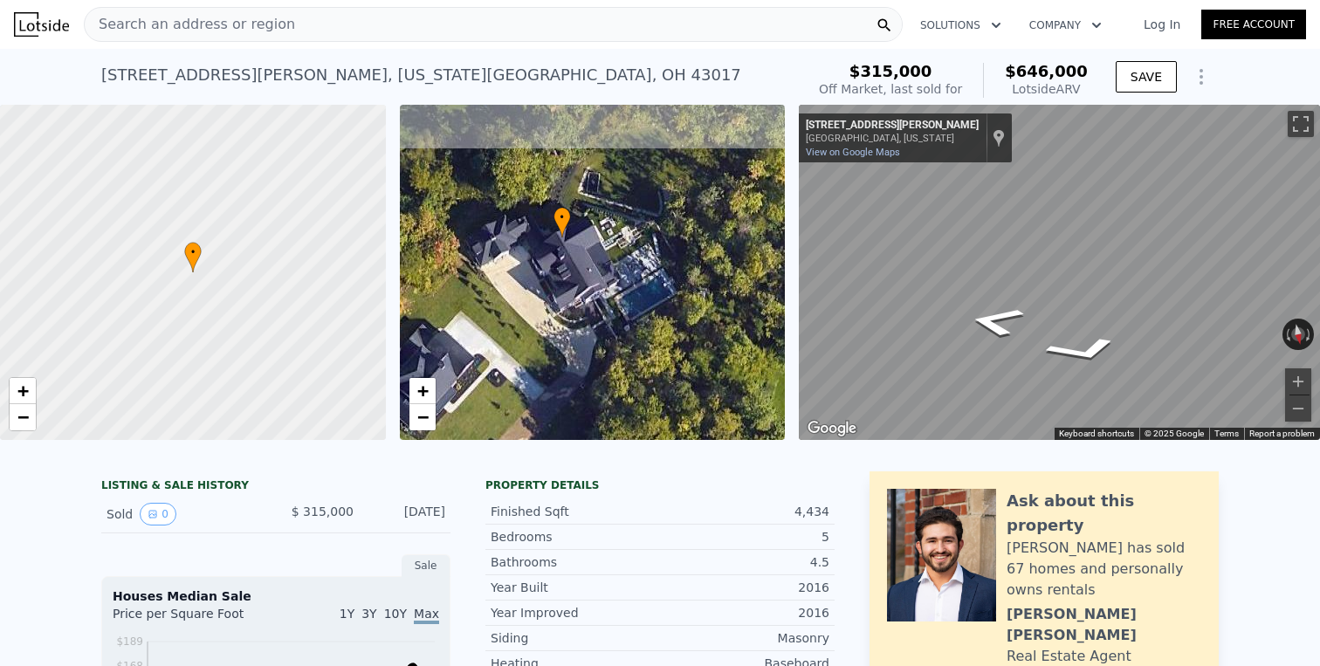
drag, startPoint x: 497, startPoint y: 356, endPoint x: 512, endPoint y: 402, distance: 48.0
click at [513, 403] on div "• + −" at bounding box center [593, 272] width 386 height 335
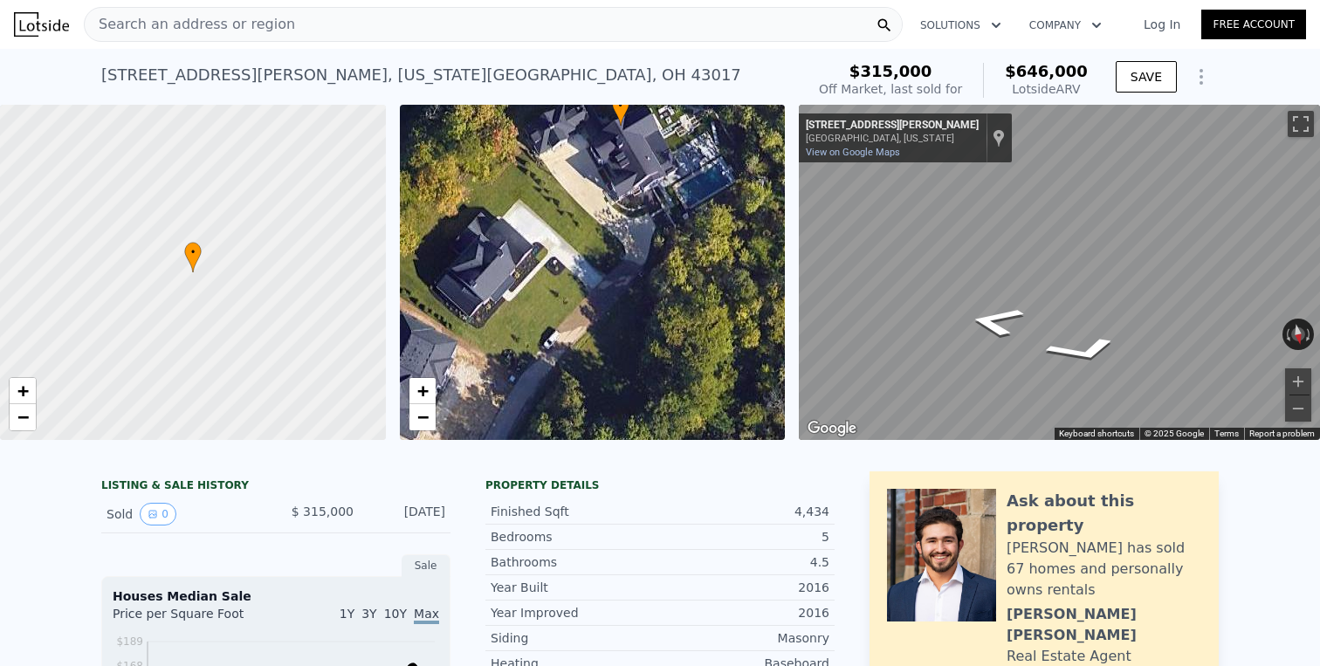
drag, startPoint x: 551, startPoint y: 368, endPoint x: 608, endPoint y: 257, distance: 125.7
click at [608, 257] on div "• + −" at bounding box center [593, 272] width 386 height 335
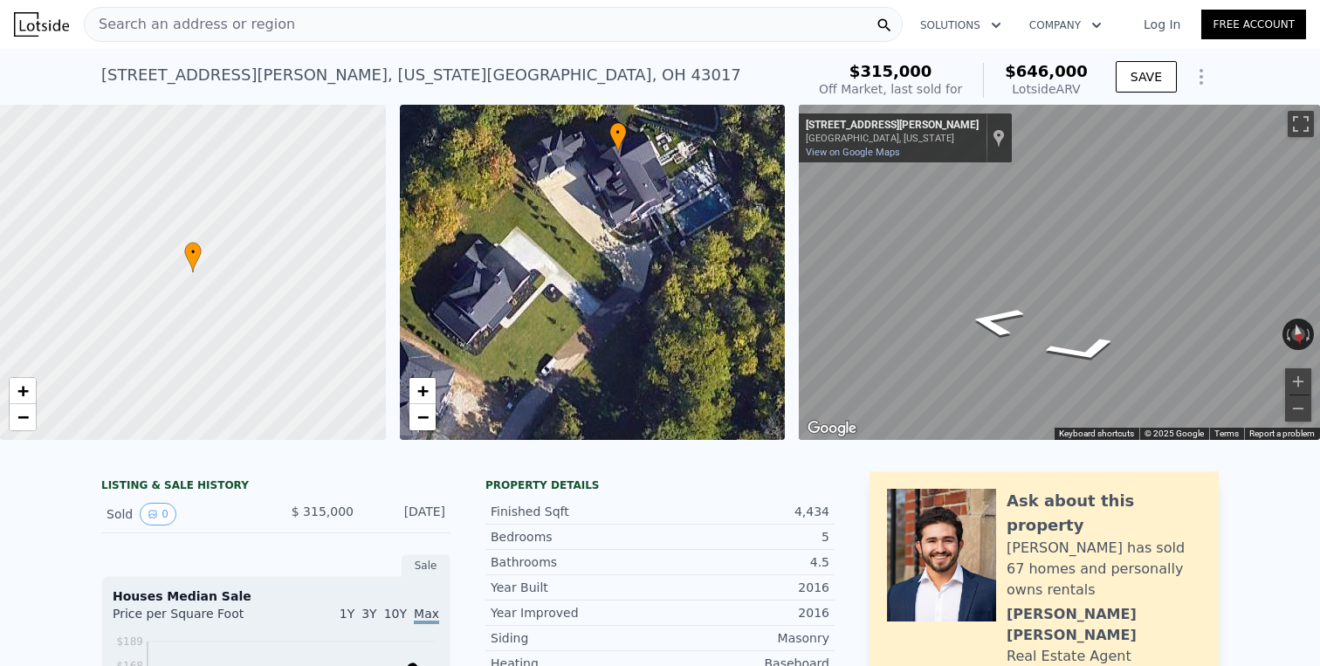
drag, startPoint x: 571, startPoint y: 288, endPoint x: 571, endPoint y: 333, distance: 45.4
click at [571, 333] on div "• + −" at bounding box center [593, 272] width 386 height 335
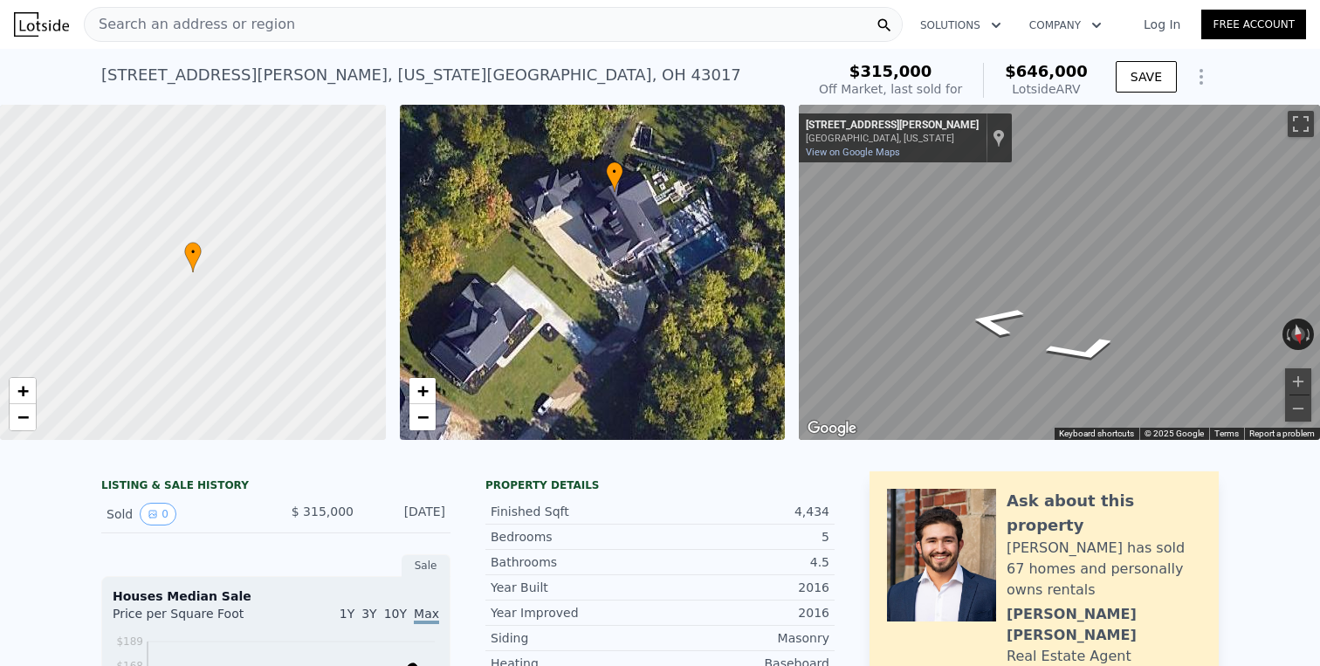
drag, startPoint x: 559, startPoint y: 355, endPoint x: 551, endPoint y: 339, distance: 18.4
click at [553, 365] on div "• + −" at bounding box center [593, 272] width 386 height 335
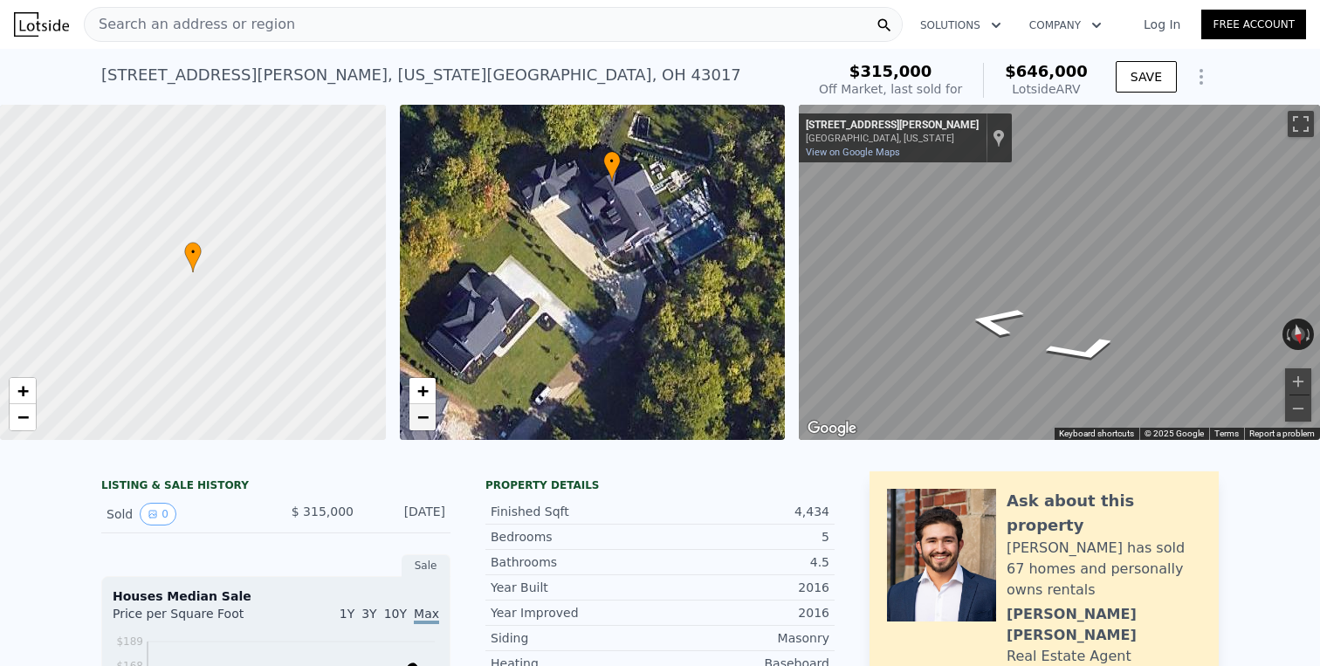
click at [431, 418] on link "−" at bounding box center [422, 417] width 26 height 26
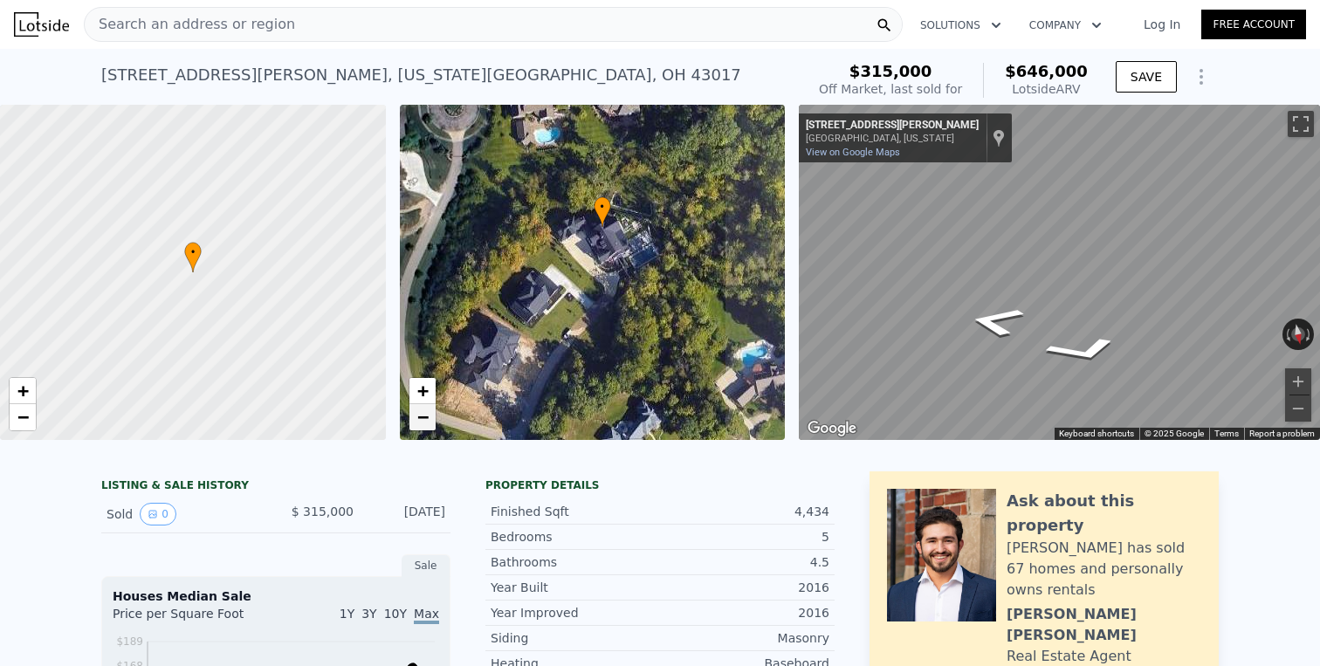
click at [431, 418] on link "−" at bounding box center [422, 417] width 26 height 26
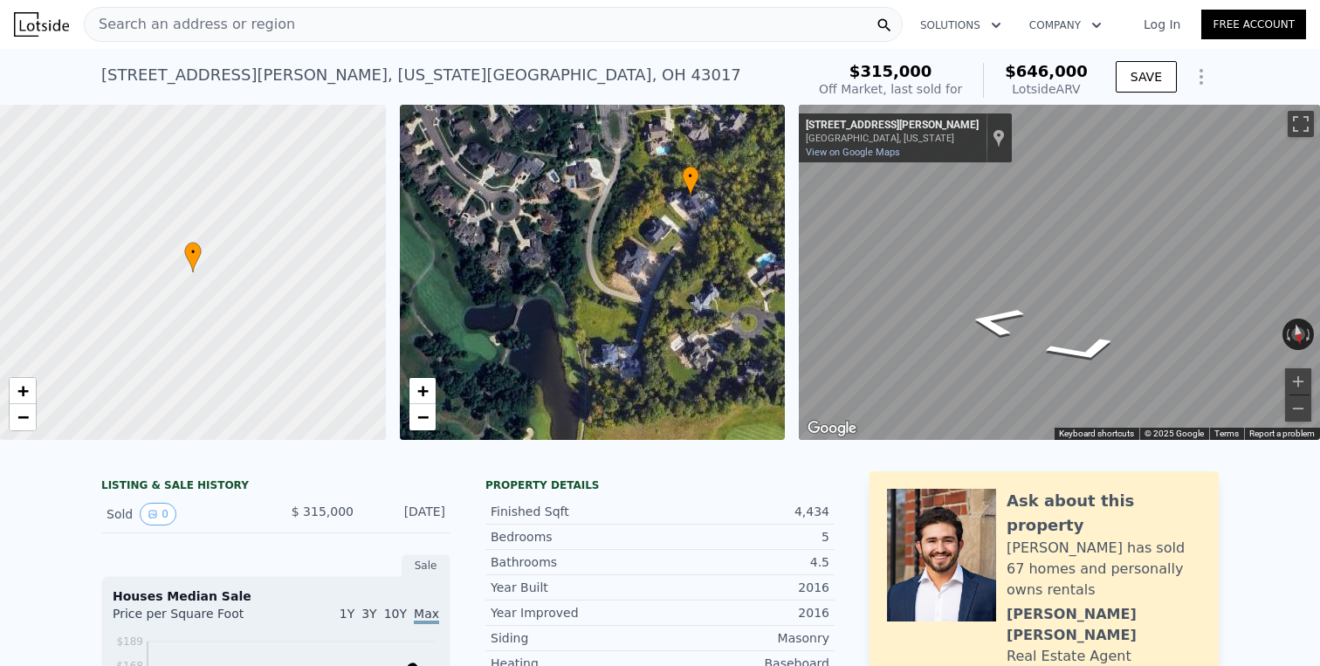
drag, startPoint x: 548, startPoint y: 366, endPoint x: 647, endPoint y: 312, distance: 112.1
click at [647, 312] on div "• + −" at bounding box center [593, 272] width 386 height 335
click at [520, 292] on div "• + −" at bounding box center [593, 272] width 386 height 335
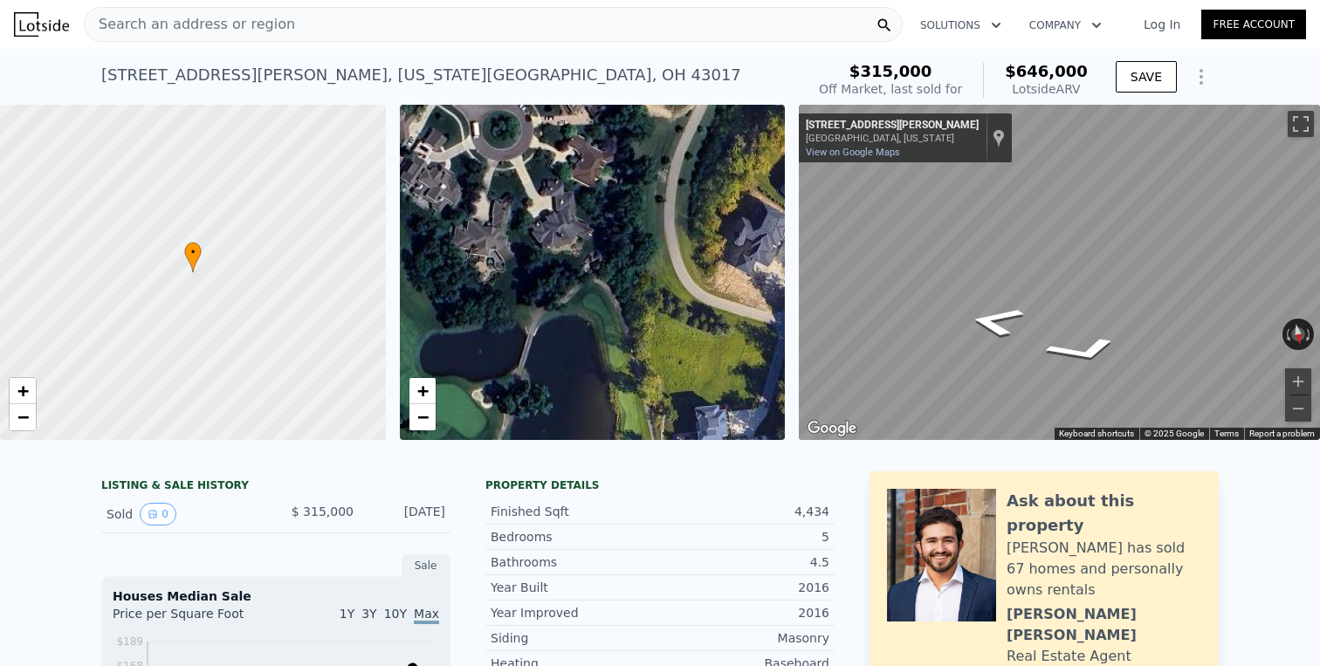
drag, startPoint x: 492, startPoint y: 273, endPoint x: 543, endPoint y: 308, distance: 61.5
click at [545, 309] on div "• + −" at bounding box center [593, 272] width 386 height 335
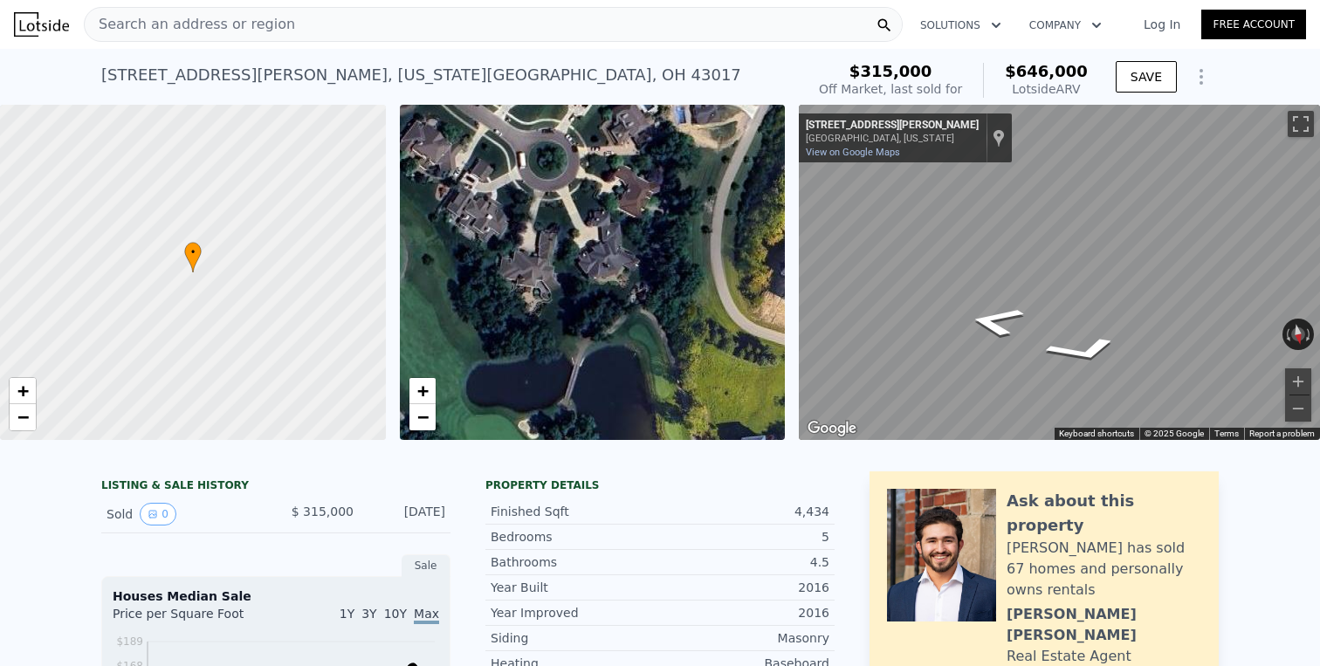
click at [539, 307] on div "• + −" at bounding box center [593, 272] width 386 height 335
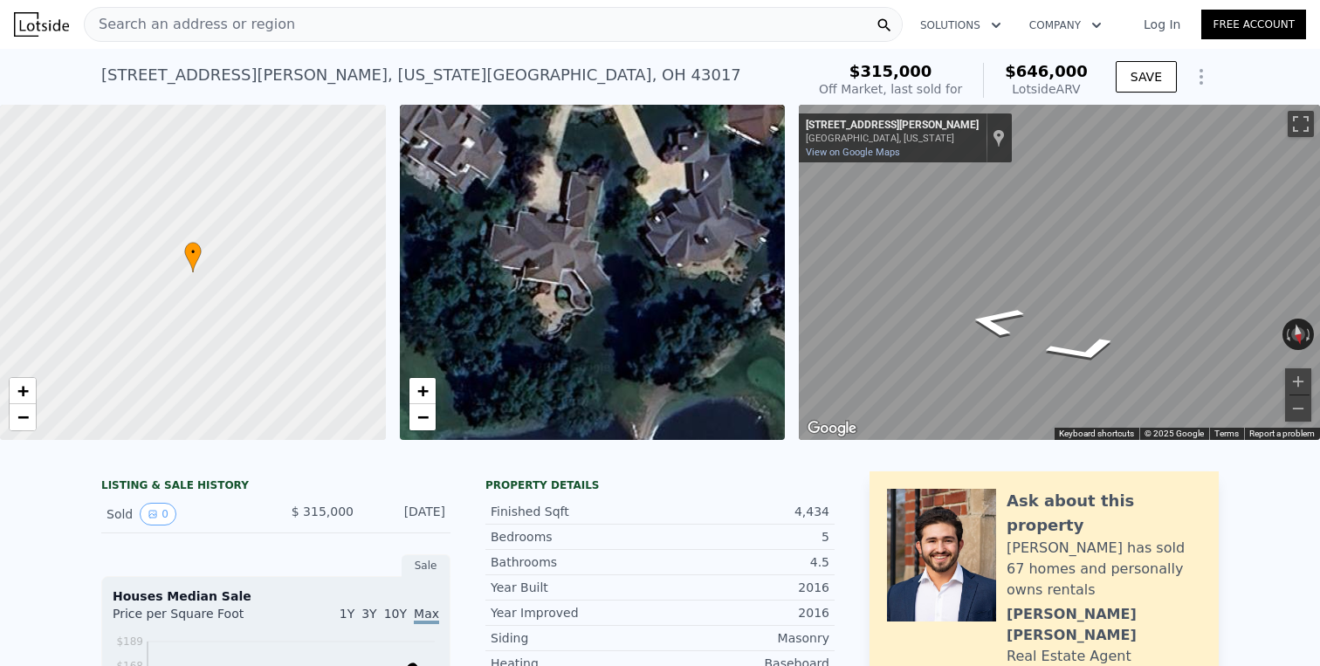
drag, startPoint x: 566, startPoint y: 321, endPoint x: 579, endPoint y: 333, distance: 17.9
click at [579, 333] on div "• + −" at bounding box center [593, 272] width 386 height 335
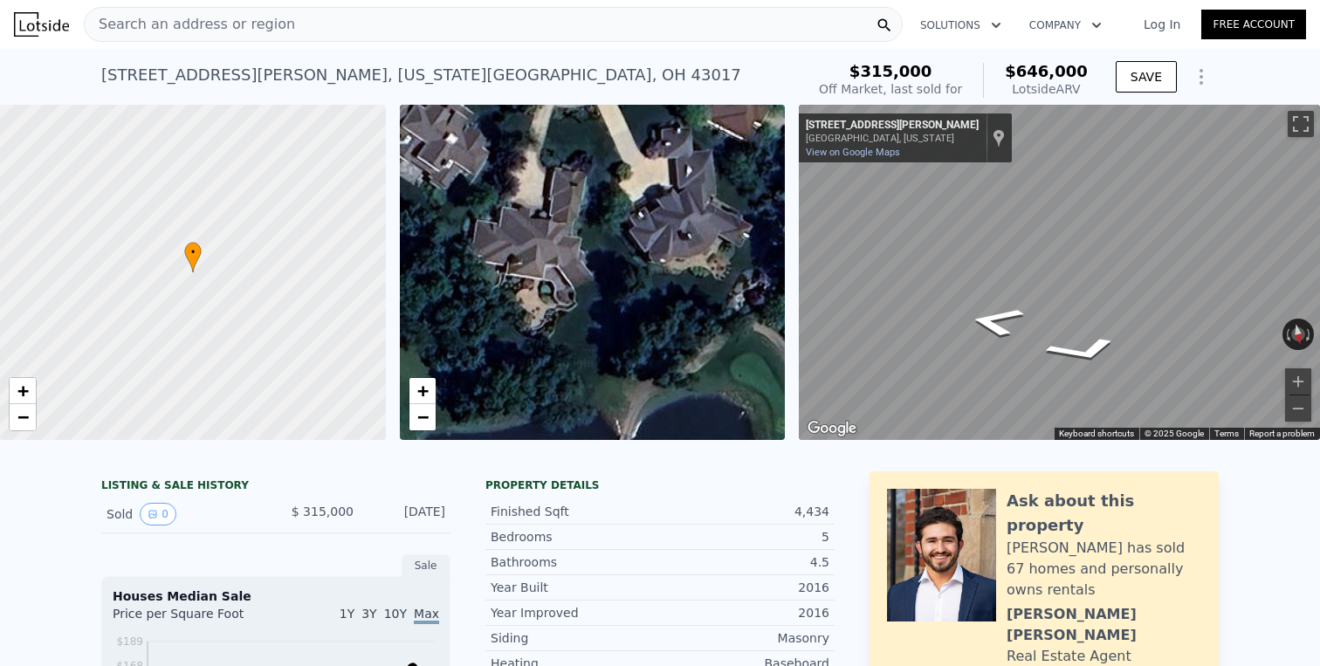
click at [508, 270] on div "• + −" at bounding box center [593, 272] width 386 height 335
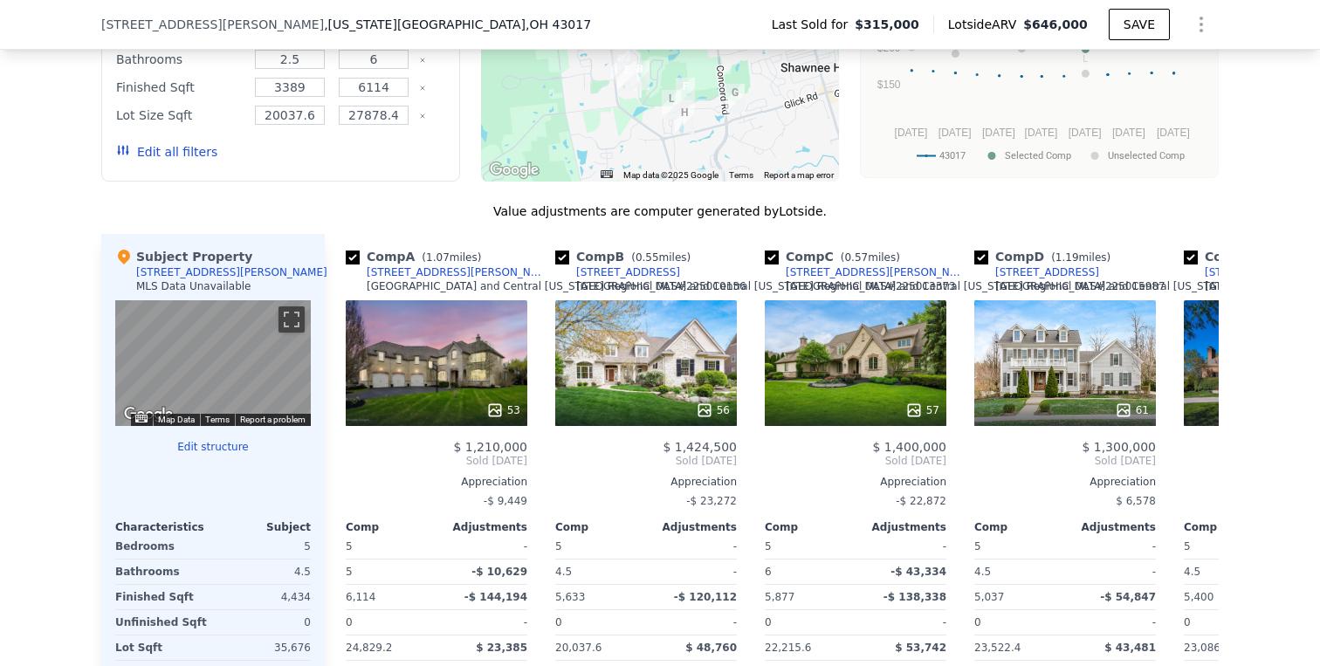
scroll to position [1535, 0]
